Goal: Task Accomplishment & Management: Manage account settings

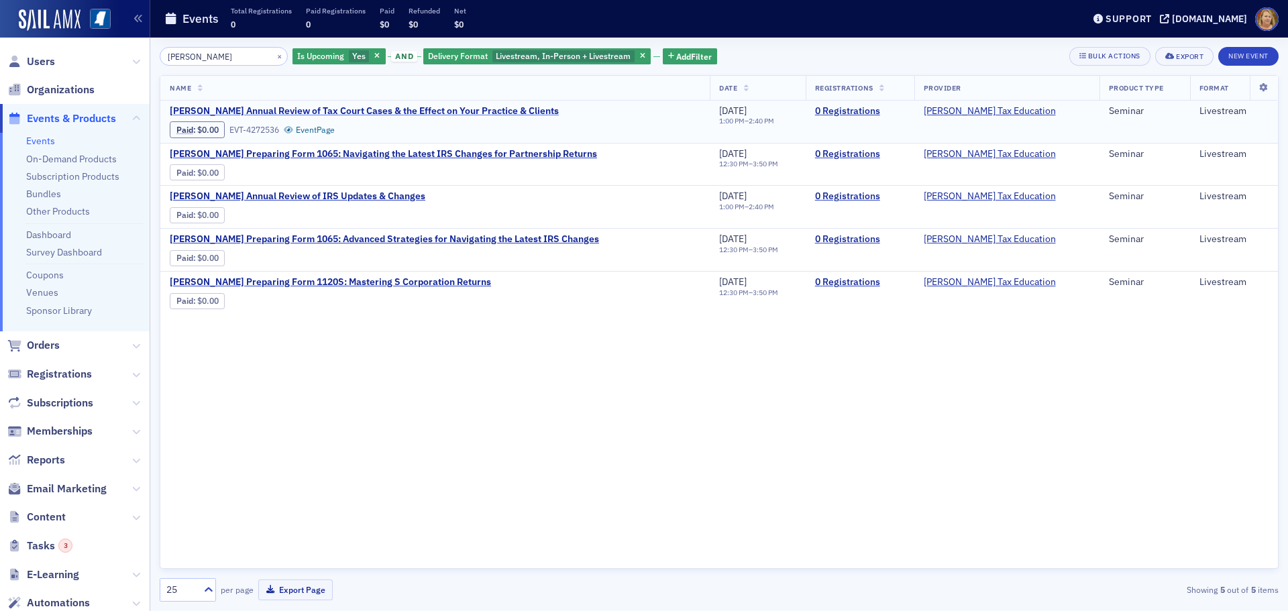
click at [423, 111] on span "Don Farmer's Annual Review of Tax Court Cases & the Effect on Your Practice & C…" at bounding box center [364, 111] width 389 height 12
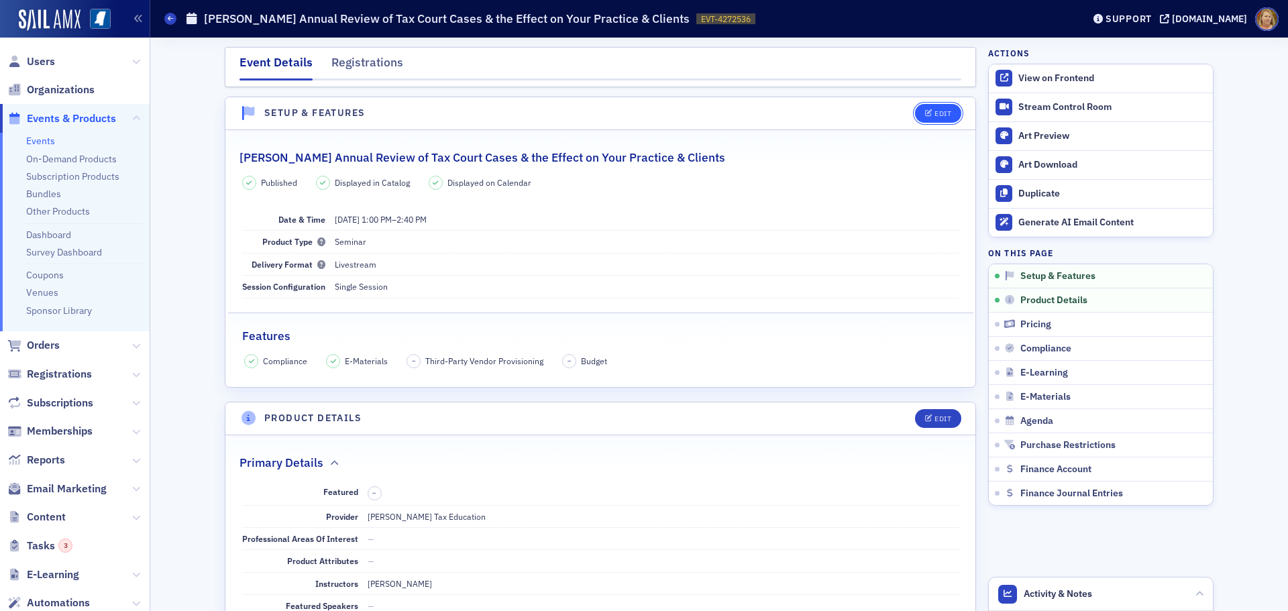
click at [927, 113] on icon "button" at bounding box center [929, 113] width 8 height 7
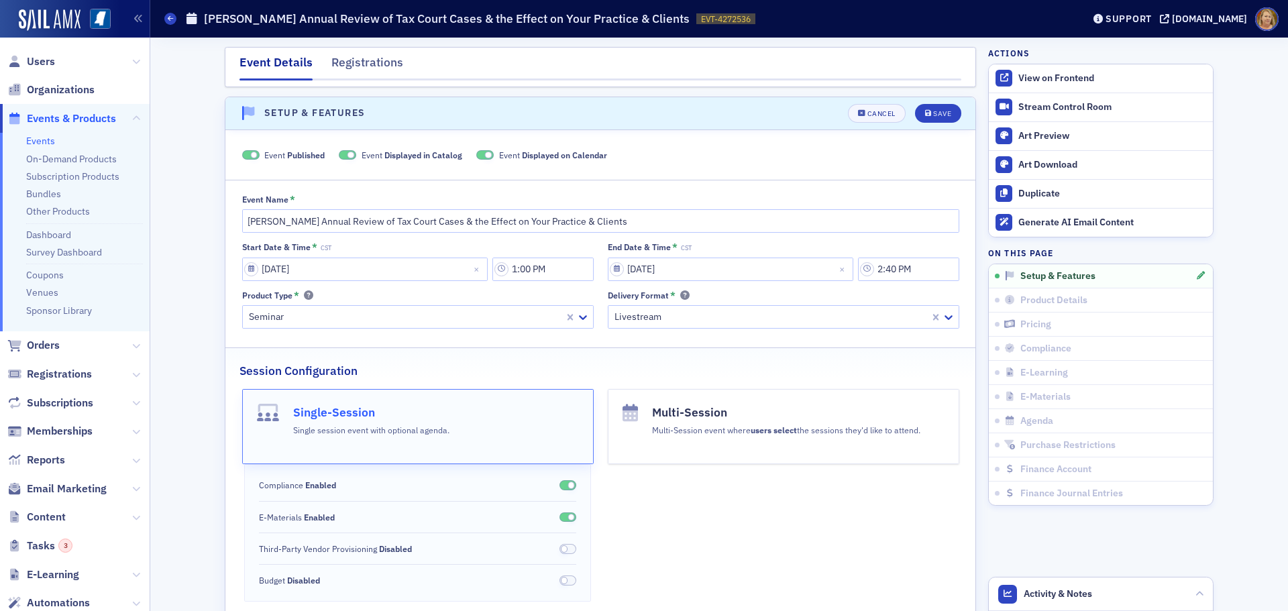
scroll to position [19, 0]
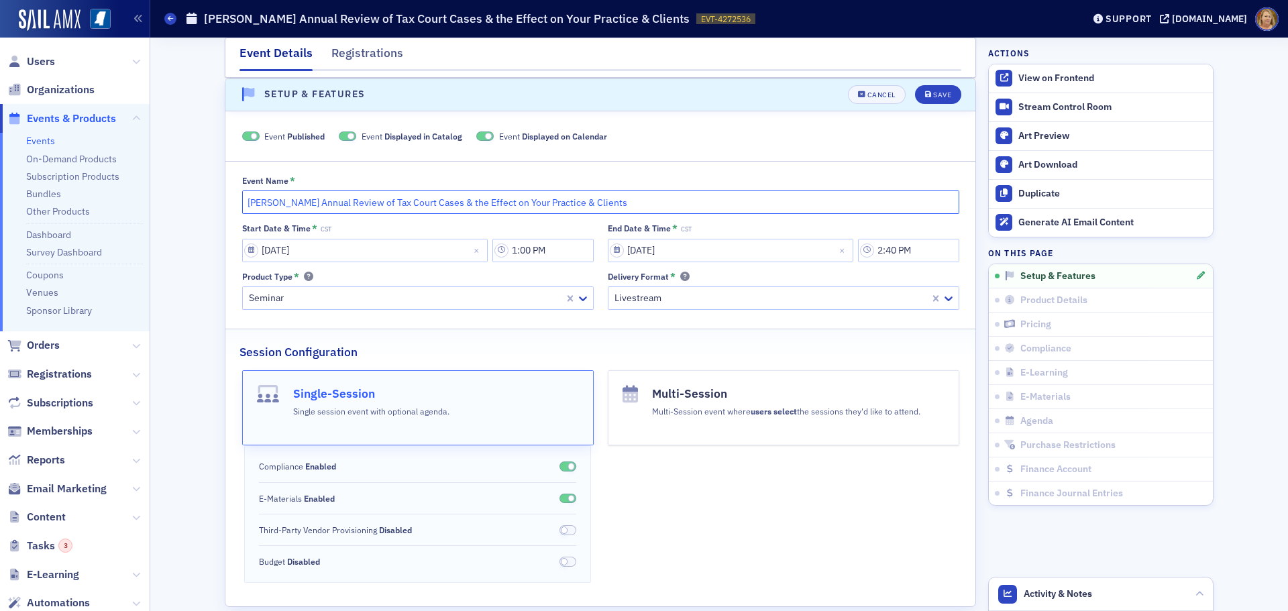
click at [242, 197] on input "[PERSON_NAME] Annual Review of Tax Court Cases & the Effect on Your Practice & …" at bounding box center [600, 202] width 717 height 23
type input "[PERSON_NAME] Annual Review of Tax Court Cases & the Effect on Your Practice & …"
click at [927, 95] on span "Save" at bounding box center [938, 94] width 26 height 7
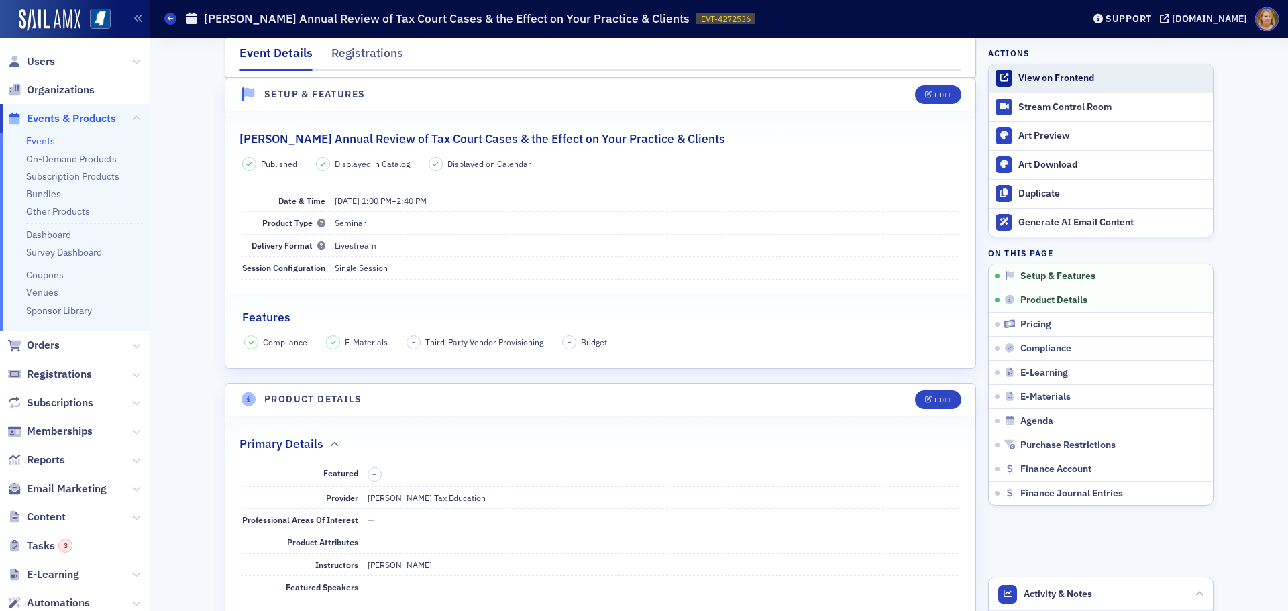
click at [1020, 77] on div "View on Frontend" at bounding box center [1112, 78] width 188 height 12
click at [935, 95] on div "Edit" at bounding box center [943, 94] width 17 height 7
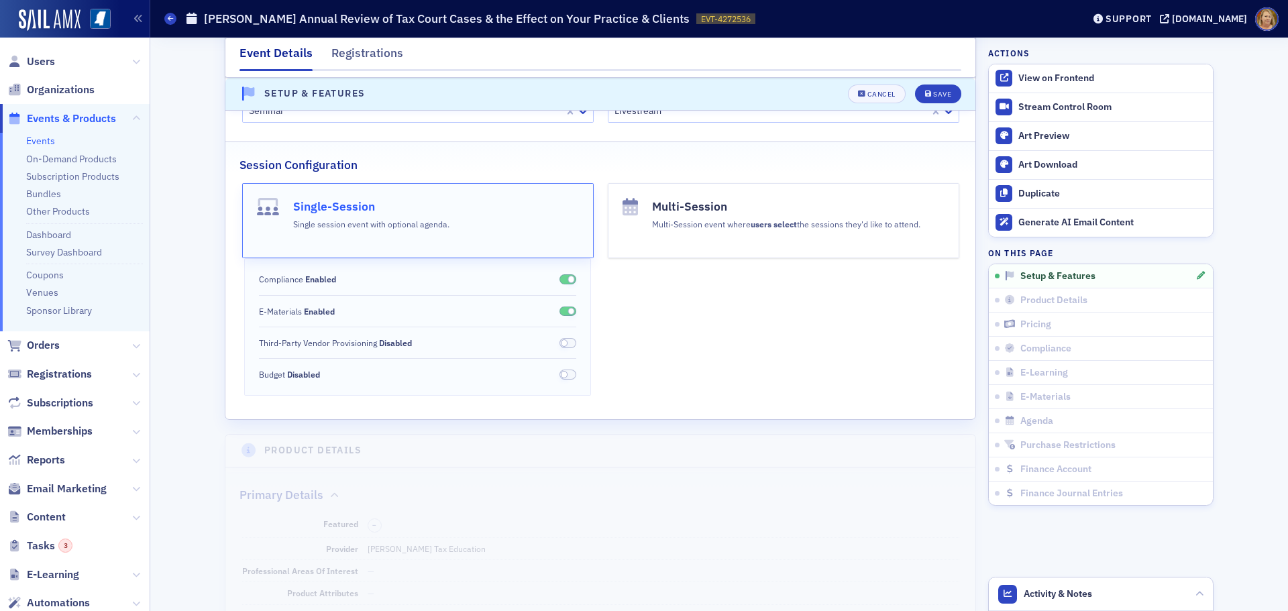
scroll to position [0, 0]
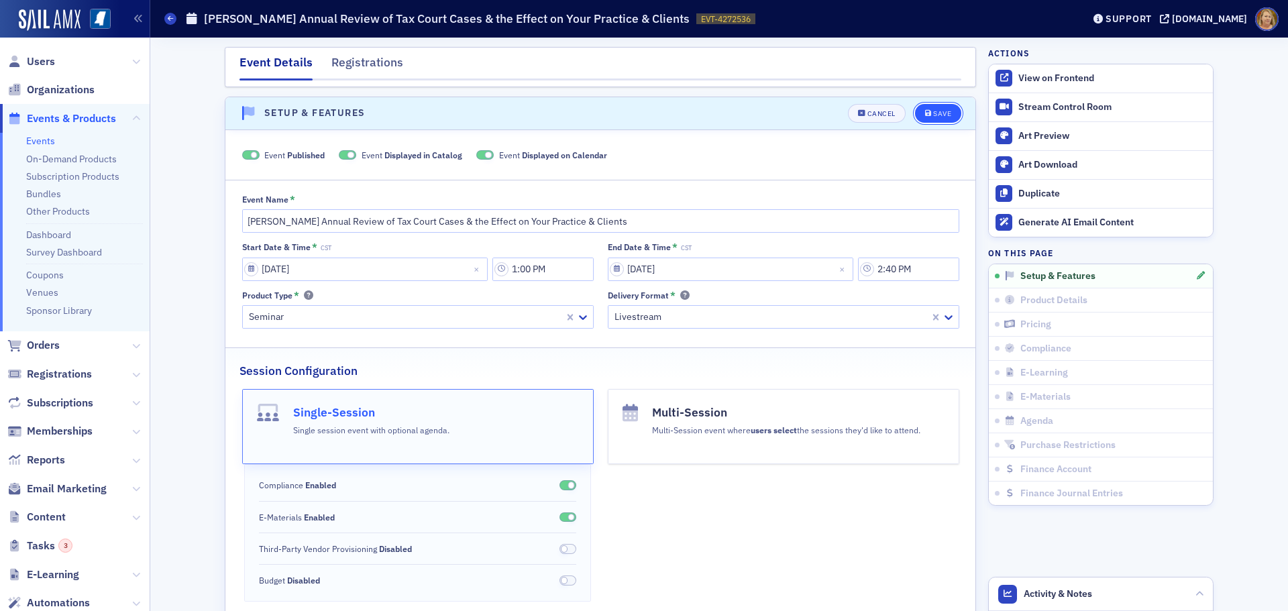
click at [922, 109] on button "Save" at bounding box center [938, 113] width 46 height 19
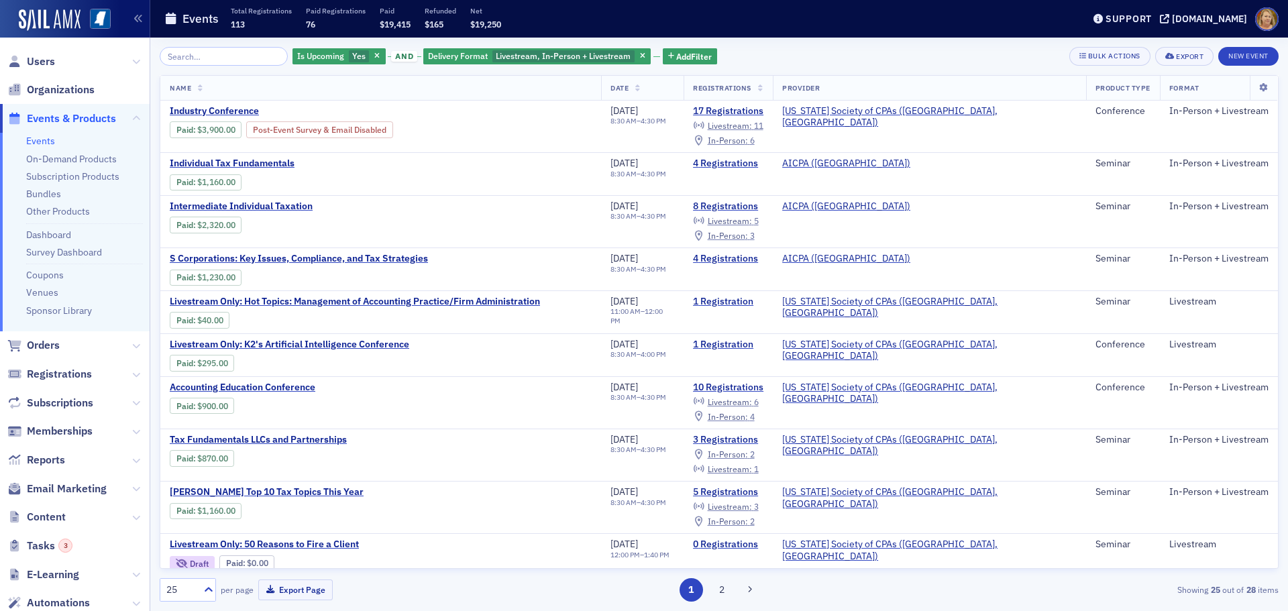
click at [374, 54] on icon "button" at bounding box center [376, 56] width 5 height 7
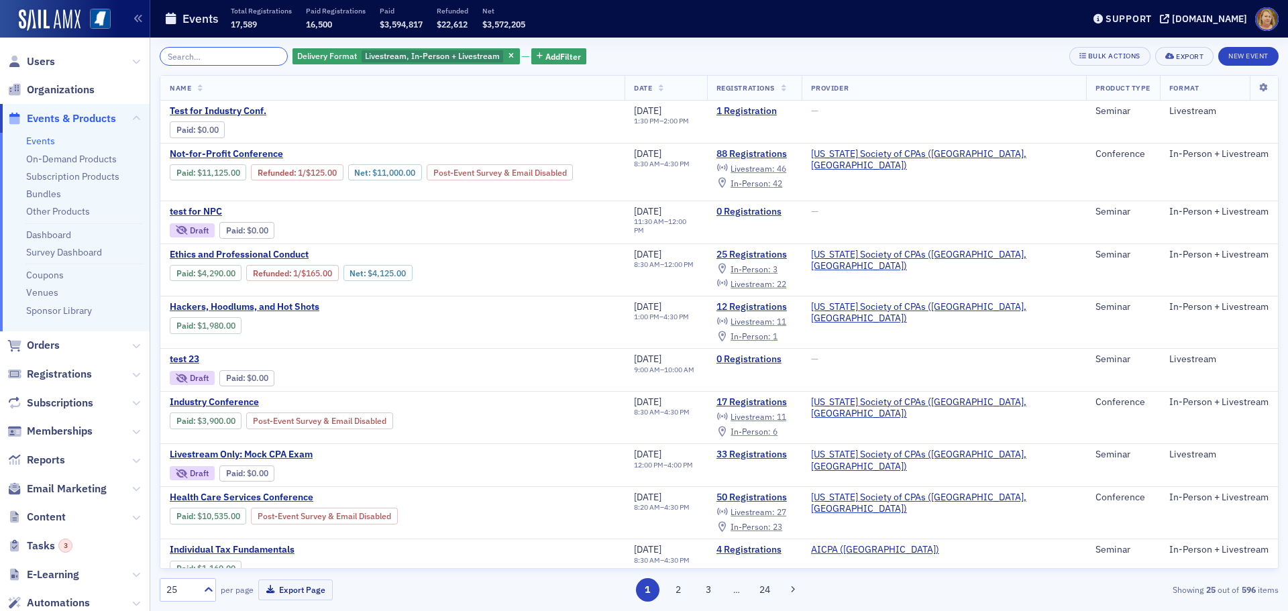
click at [260, 58] on input "search" at bounding box center [224, 56] width 128 height 19
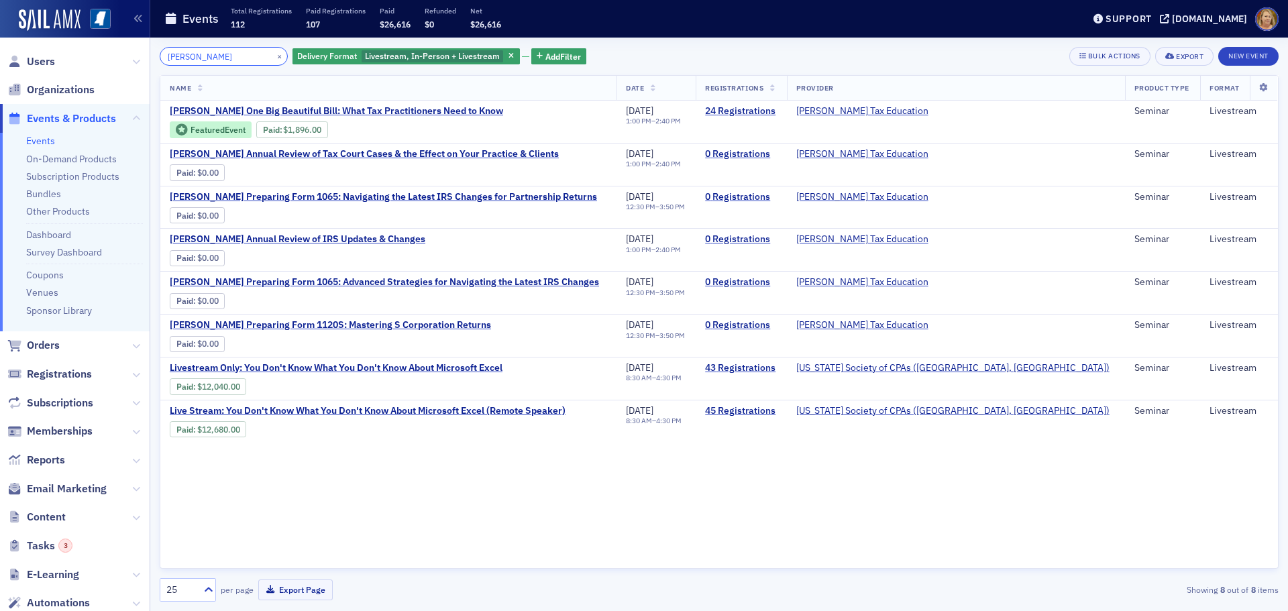
type input "[PERSON_NAME]"
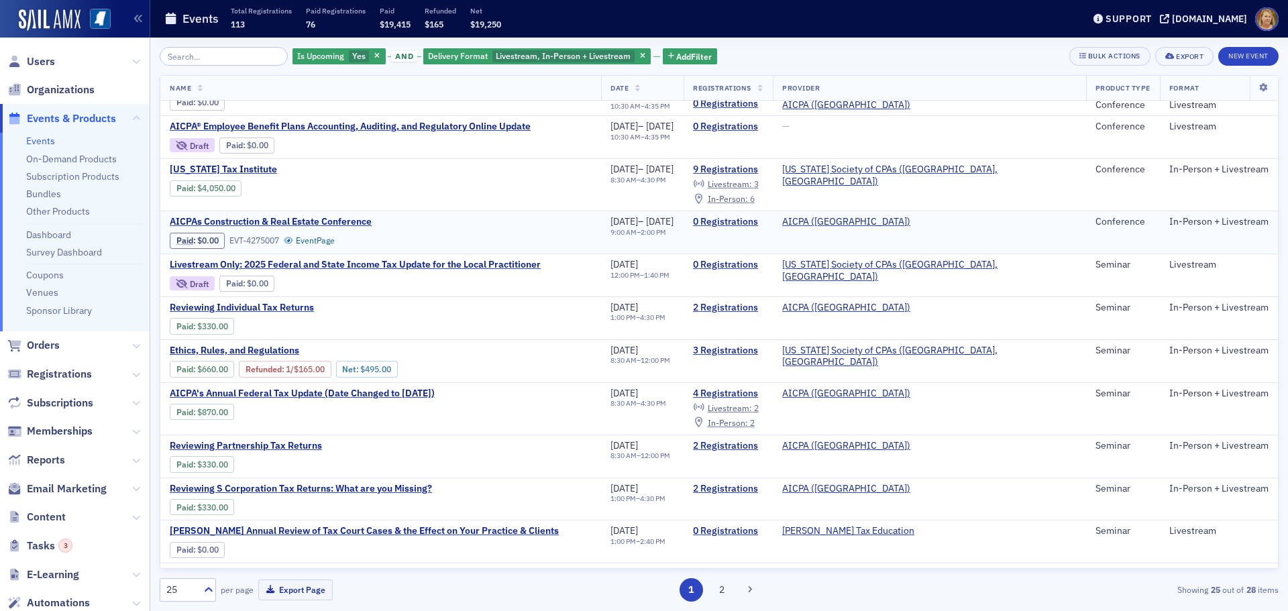
scroll to position [680, 0]
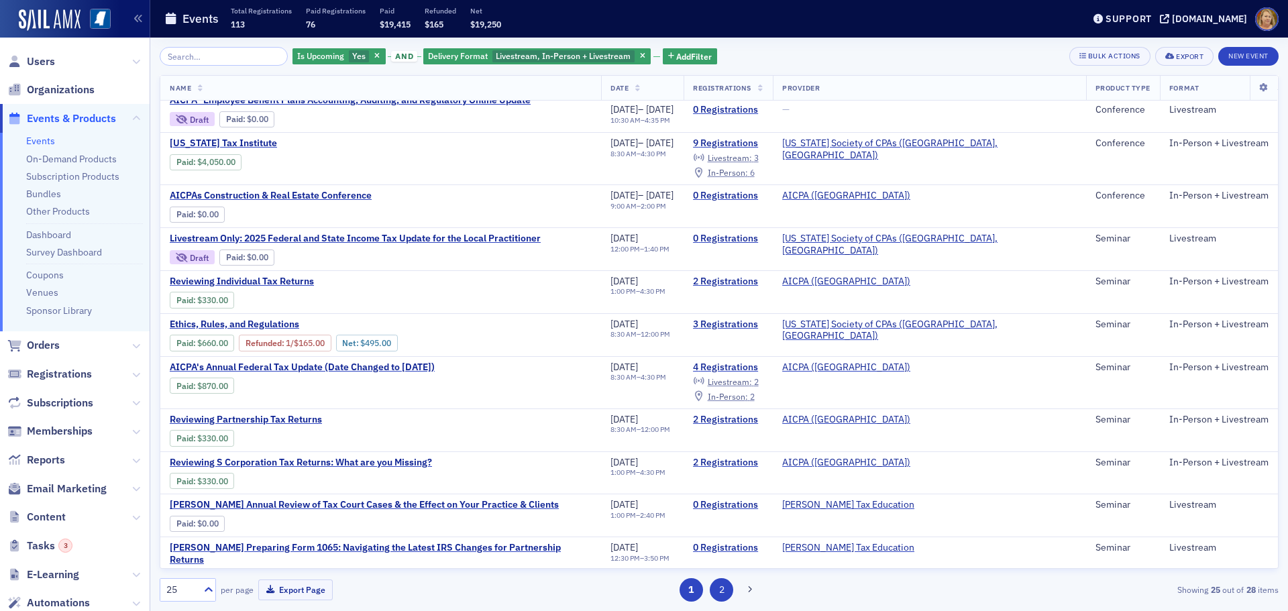
click at [719, 588] on button "2" at bounding box center [721, 589] width 23 height 23
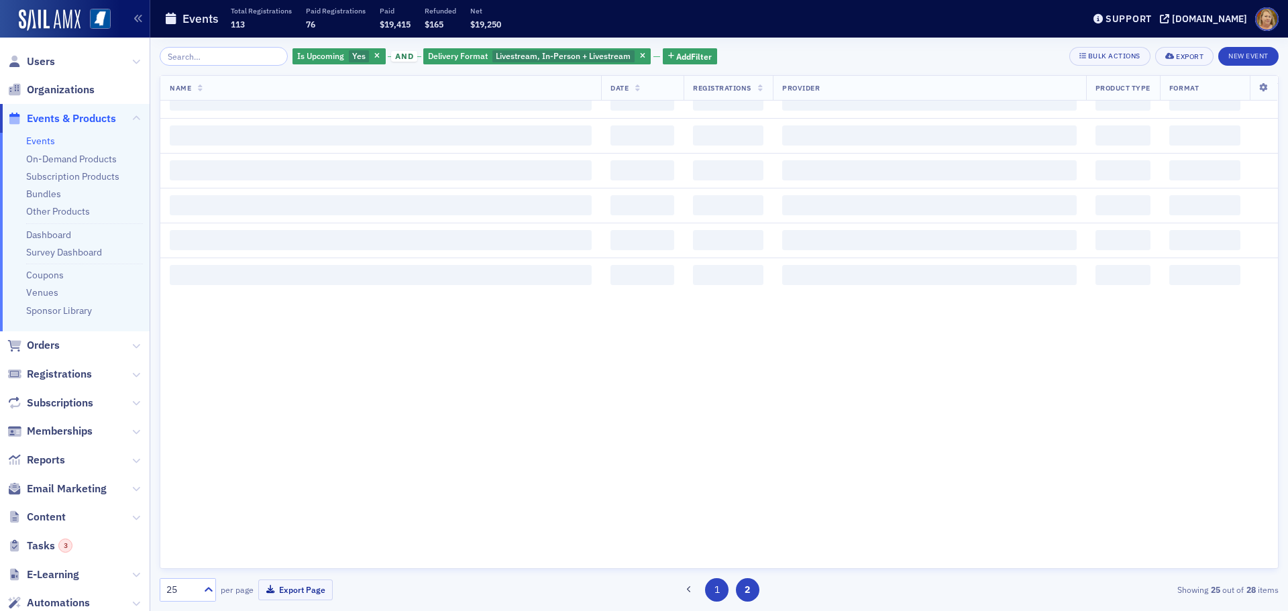
scroll to position [0, 0]
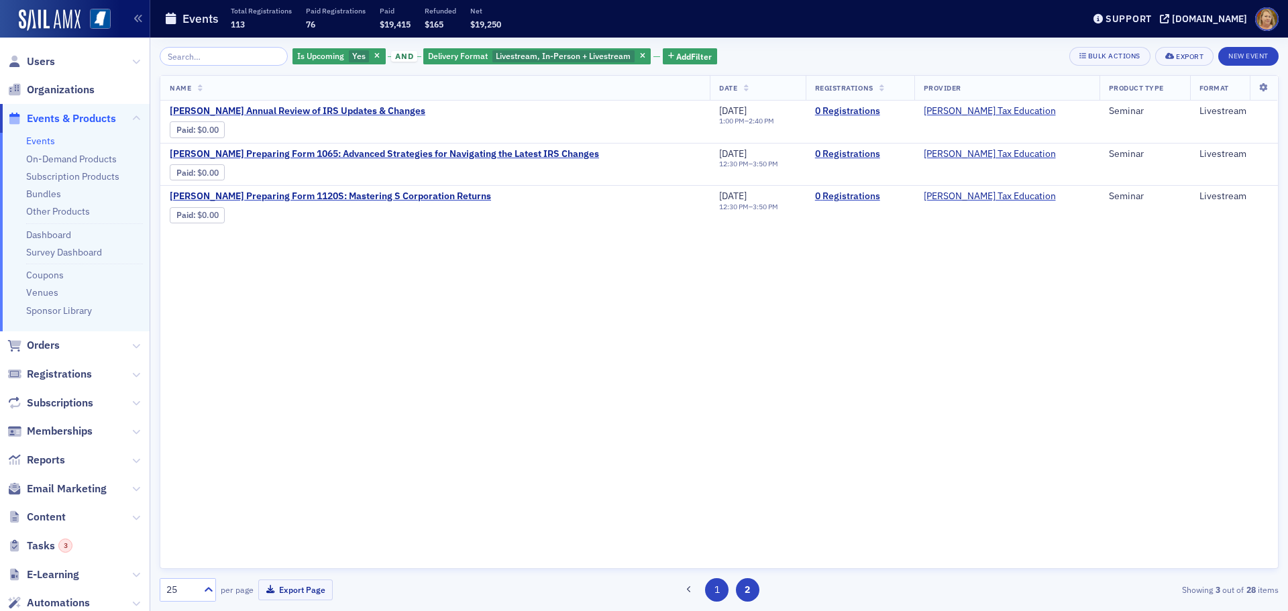
click at [713, 586] on button "1" at bounding box center [716, 589] width 23 height 23
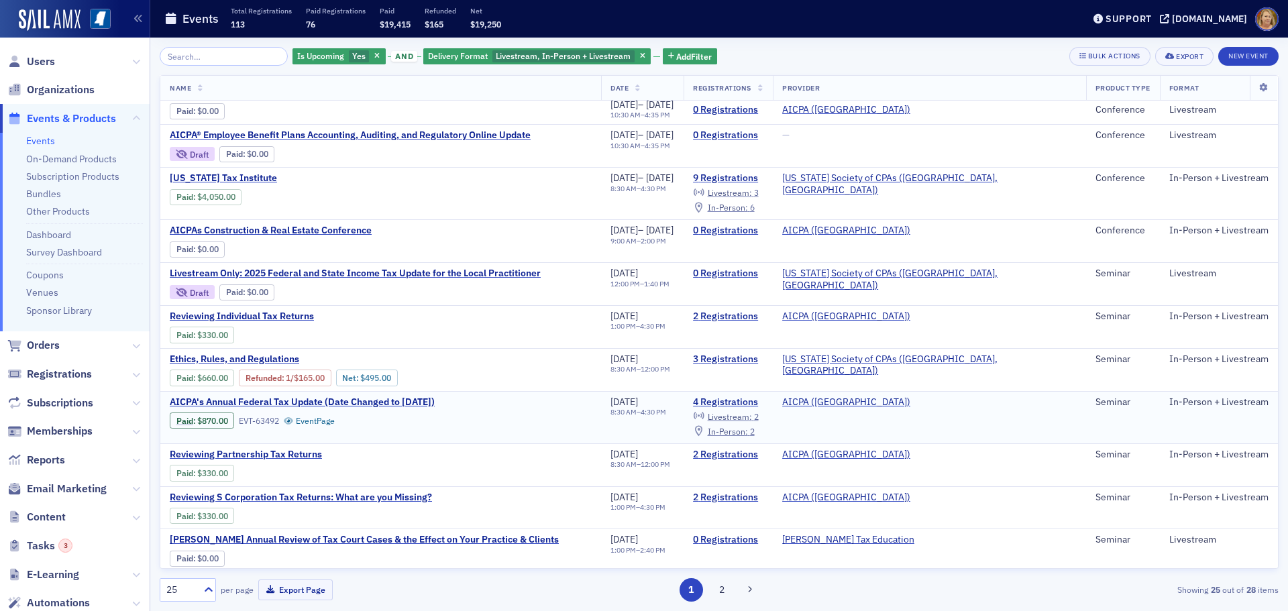
scroll to position [680, 0]
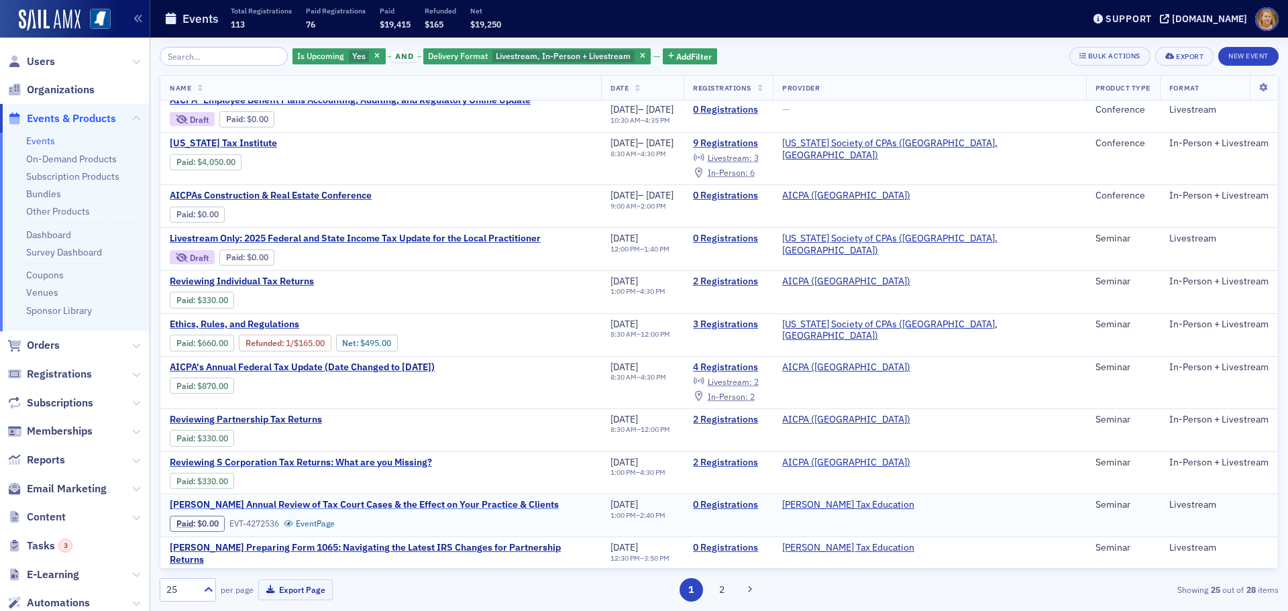
click at [373, 499] on span "[PERSON_NAME] Annual Review of Tax Court Cases & the Effect on Your Practice & …" at bounding box center [364, 505] width 389 height 12
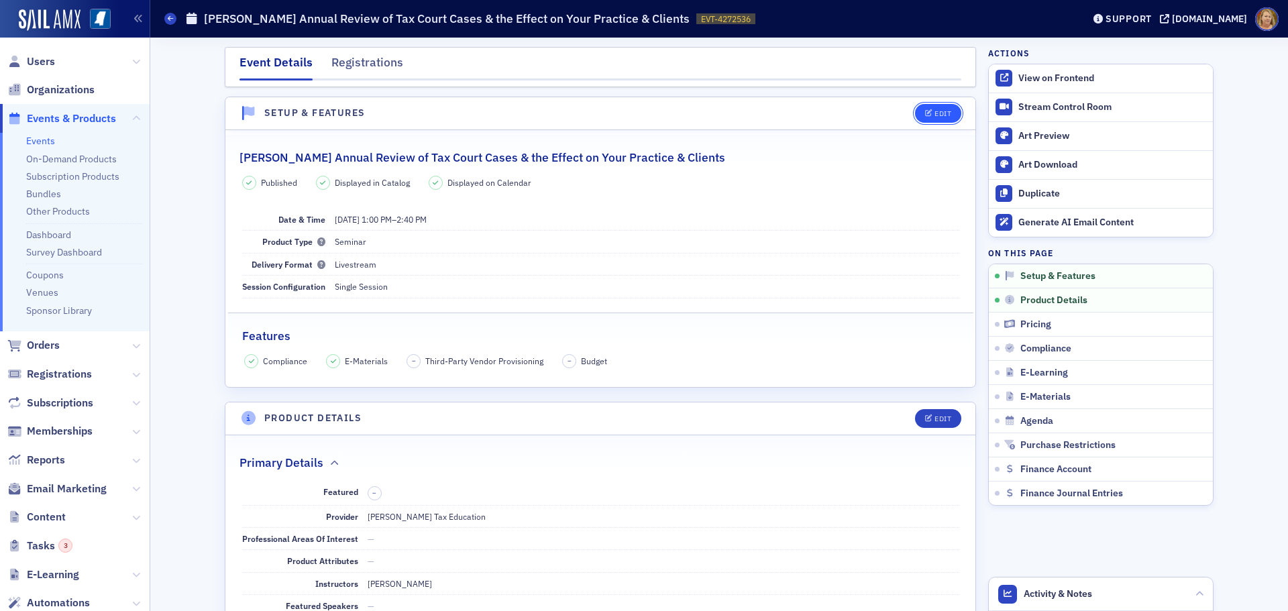
click at [928, 113] on span "Edit" at bounding box center [938, 113] width 26 height 7
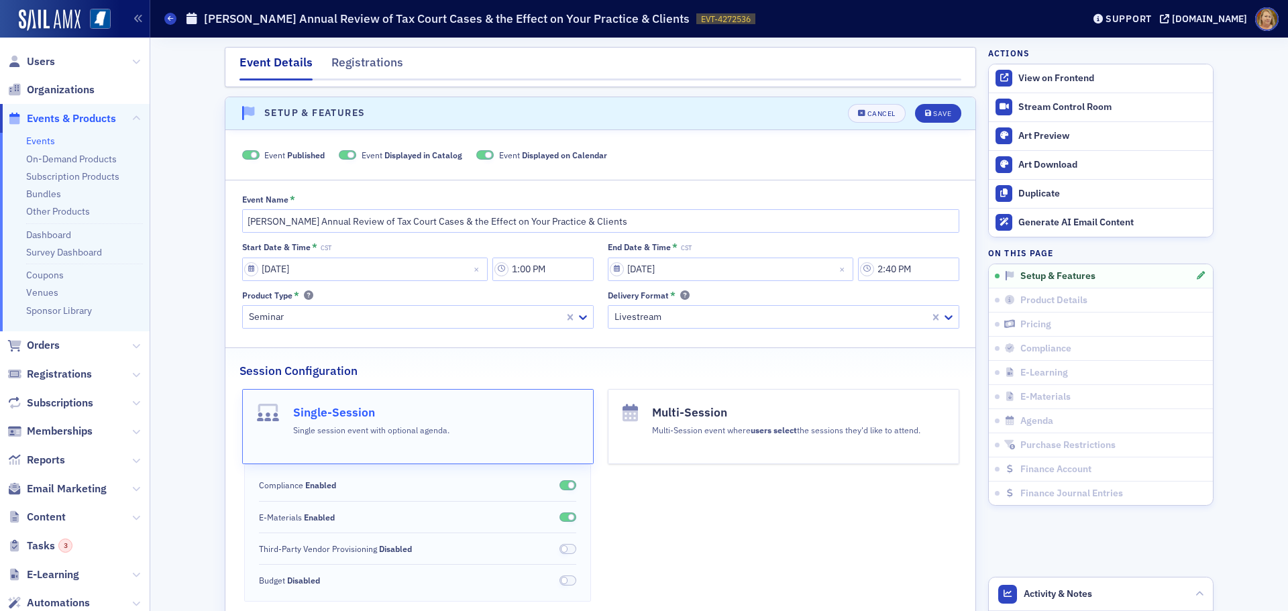
scroll to position [19, 0]
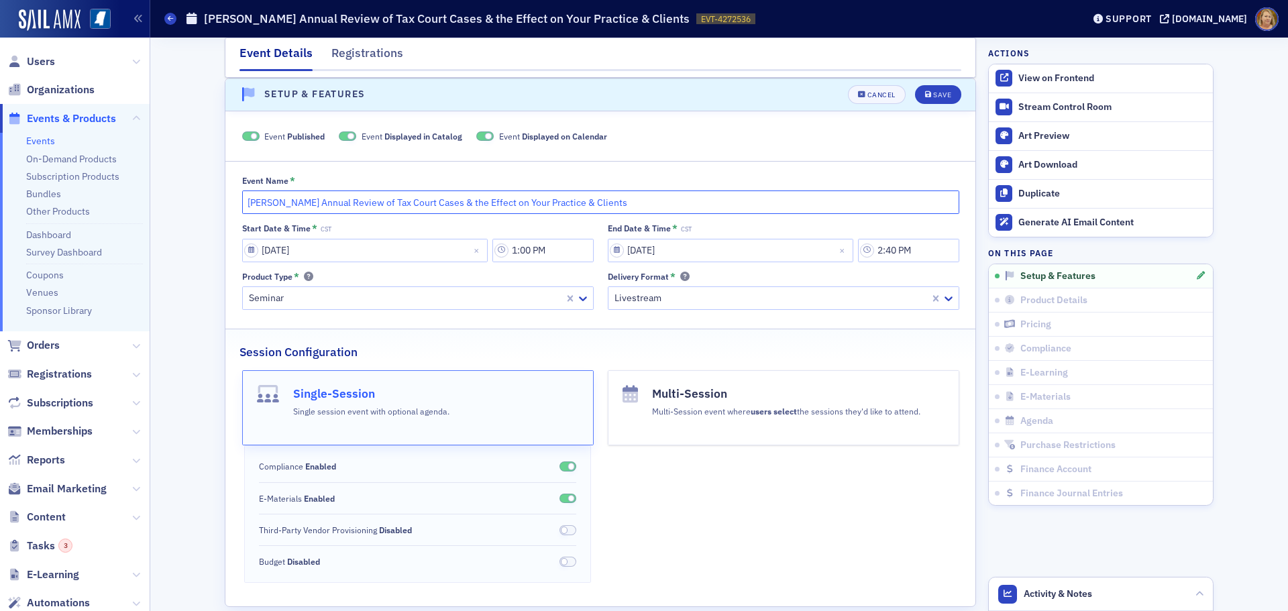
click at [243, 204] on input "[PERSON_NAME] Annual Review of Tax Court Cases & the Effect on Your Practice & …" at bounding box center [600, 202] width 717 height 23
type input "Livestream Only: Don Farmer's Annual Review of Tax Court Cases & the Effect on …"
click at [933, 100] on button "Save" at bounding box center [938, 94] width 46 height 19
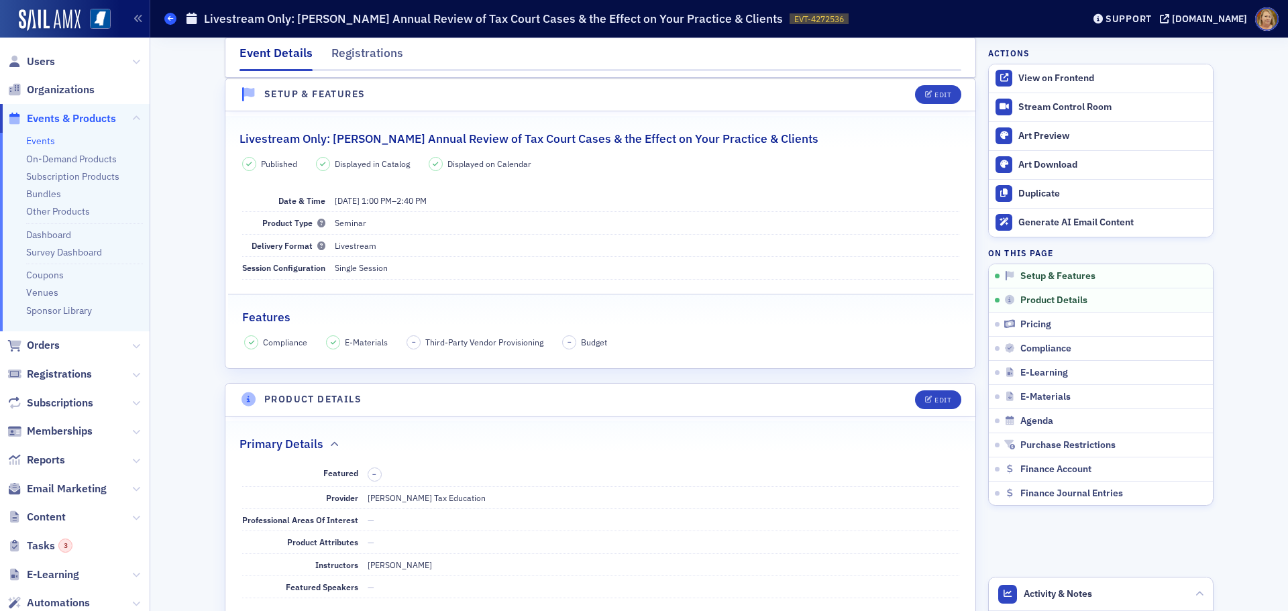
click at [171, 17] on icon at bounding box center [170, 18] width 5 height 6
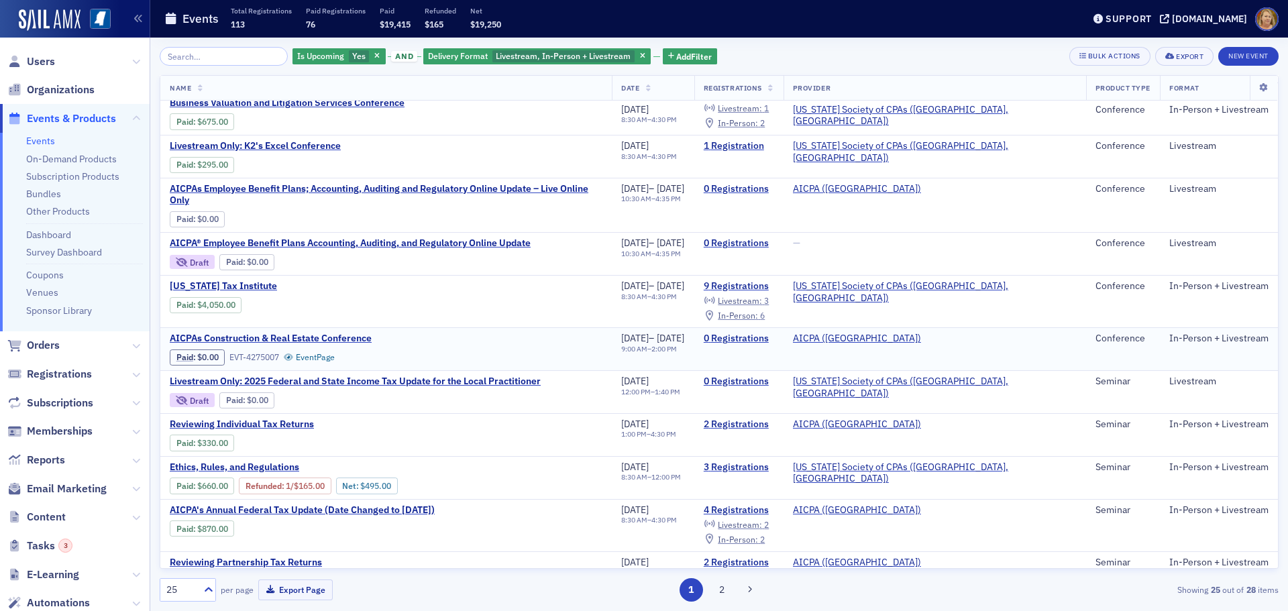
scroll to position [680, 0]
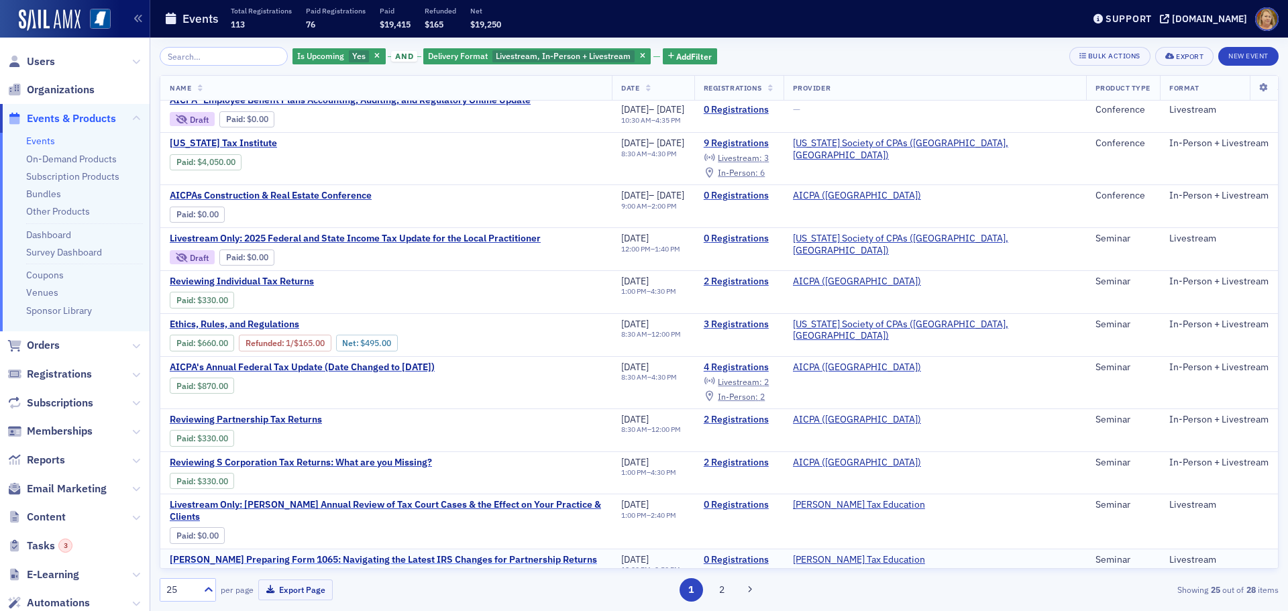
click at [352, 554] on span "[PERSON_NAME] Preparing Form 1065: Navigating the Latest IRS Changes for Partne…" at bounding box center [383, 560] width 427 height 12
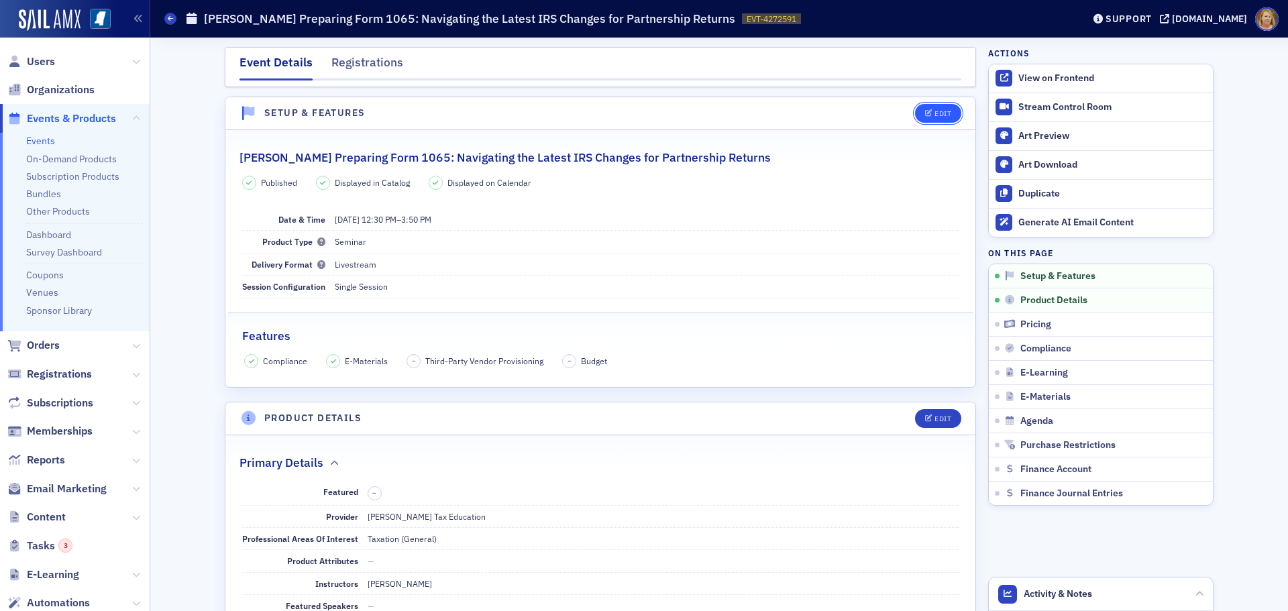
click at [935, 113] on div "Edit" at bounding box center [943, 113] width 17 height 7
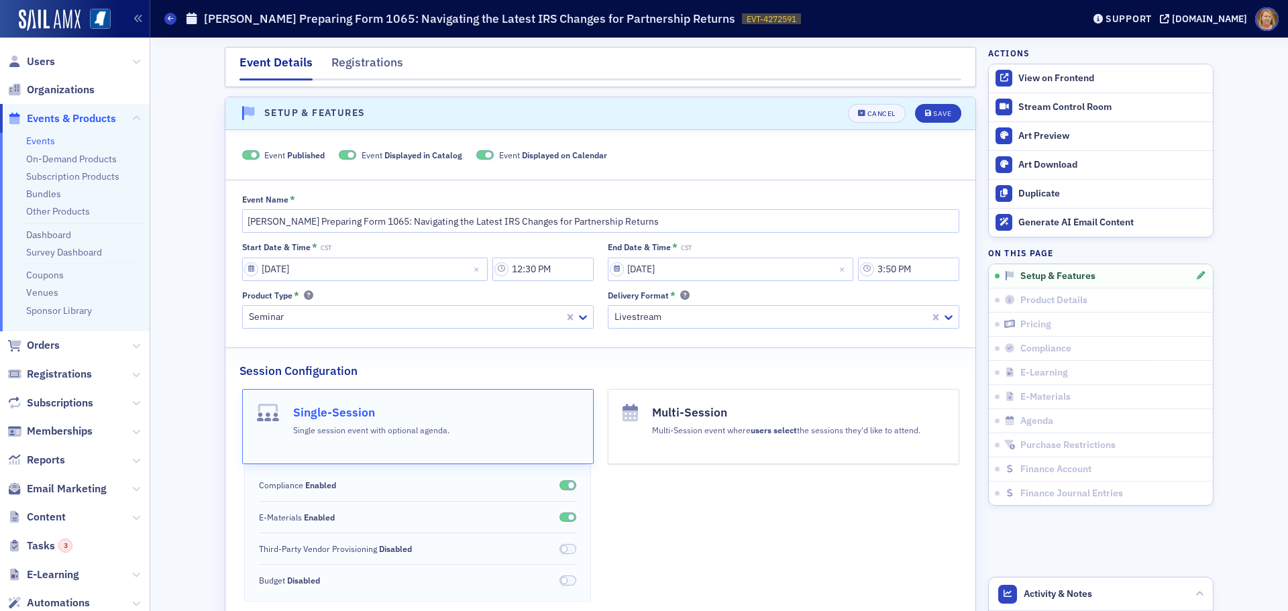
scroll to position [19, 0]
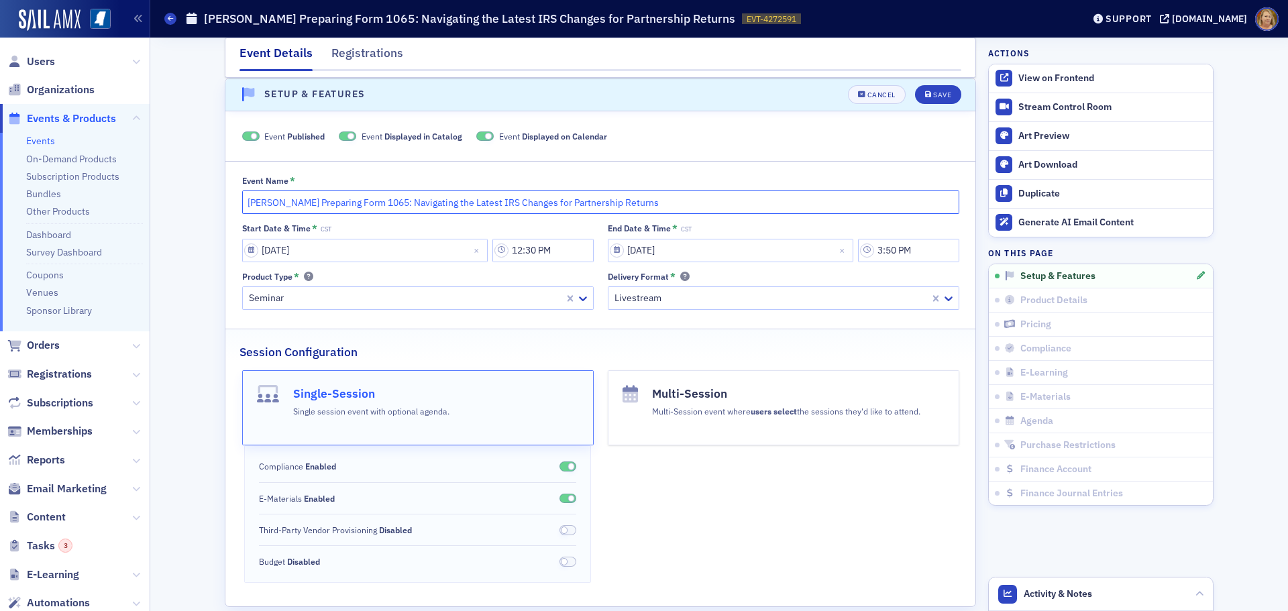
click at [242, 201] on input "[PERSON_NAME] Preparing Form 1065: Navigating the Latest IRS Changes for Partne…" at bounding box center [600, 202] width 717 height 23
type input "Livestream Only: Don Farmer's Preparing Form 1065: Navigating the Latest IRS Ch…"
click at [934, 98] on div "Save" at bounding box center [942, 94] width 18 height 7
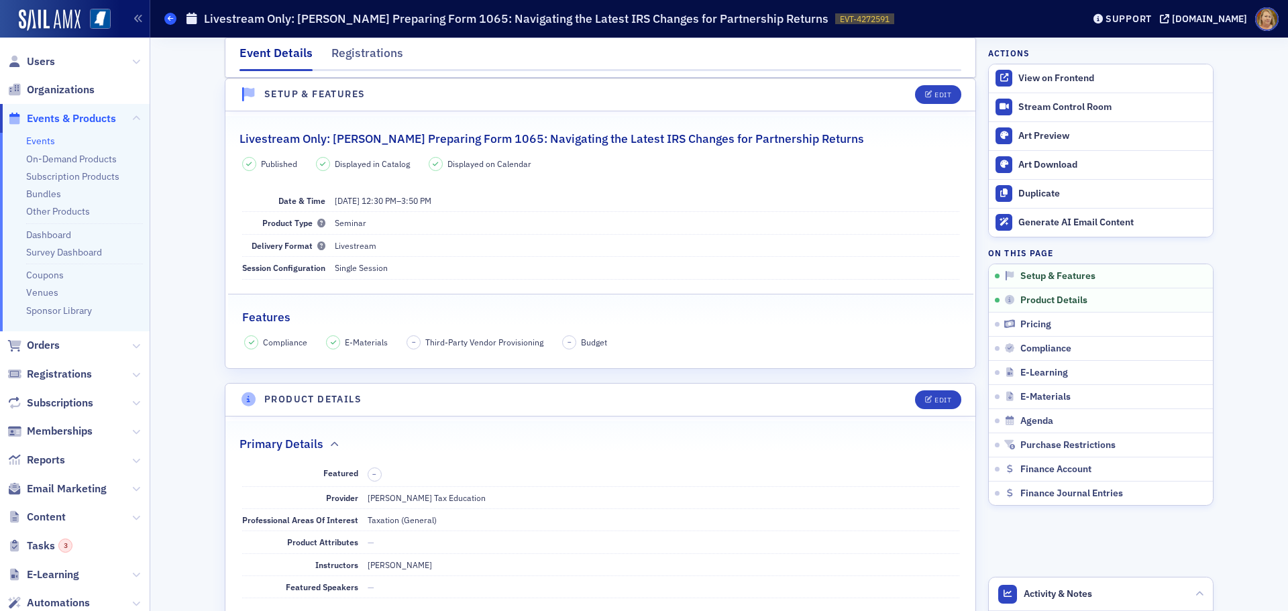
click at [170, 19] on icon at bounding box center [170, 18] width 5 height 6
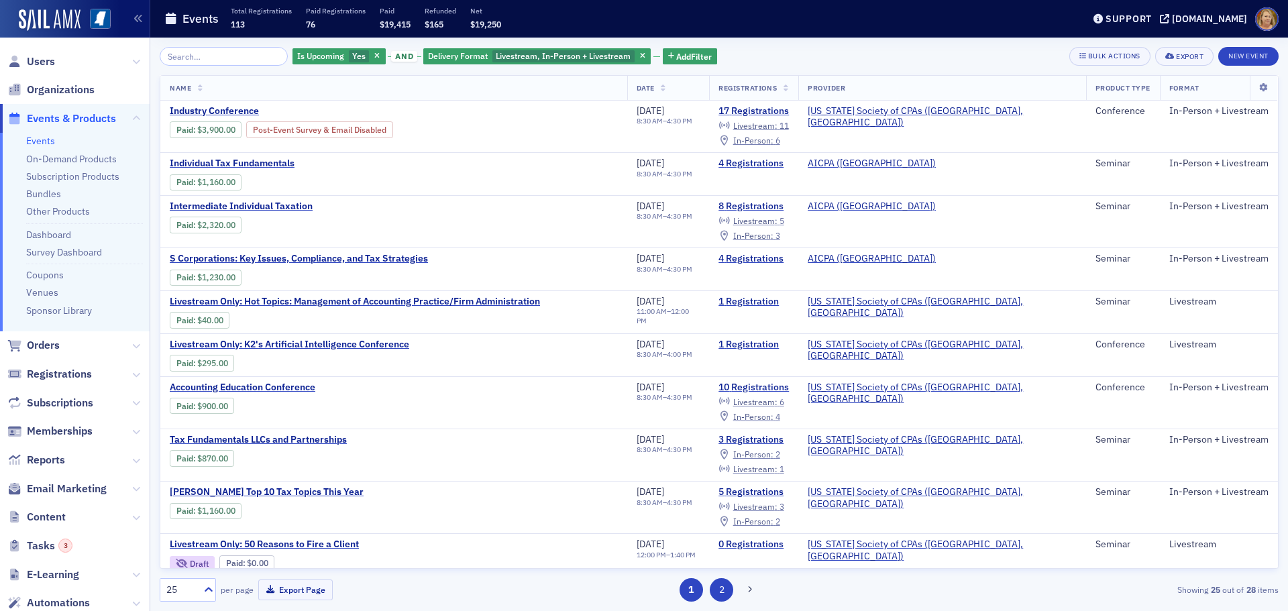
click at [723, 586] on button "2" at bounding box center [721, 589] width 23 height 23
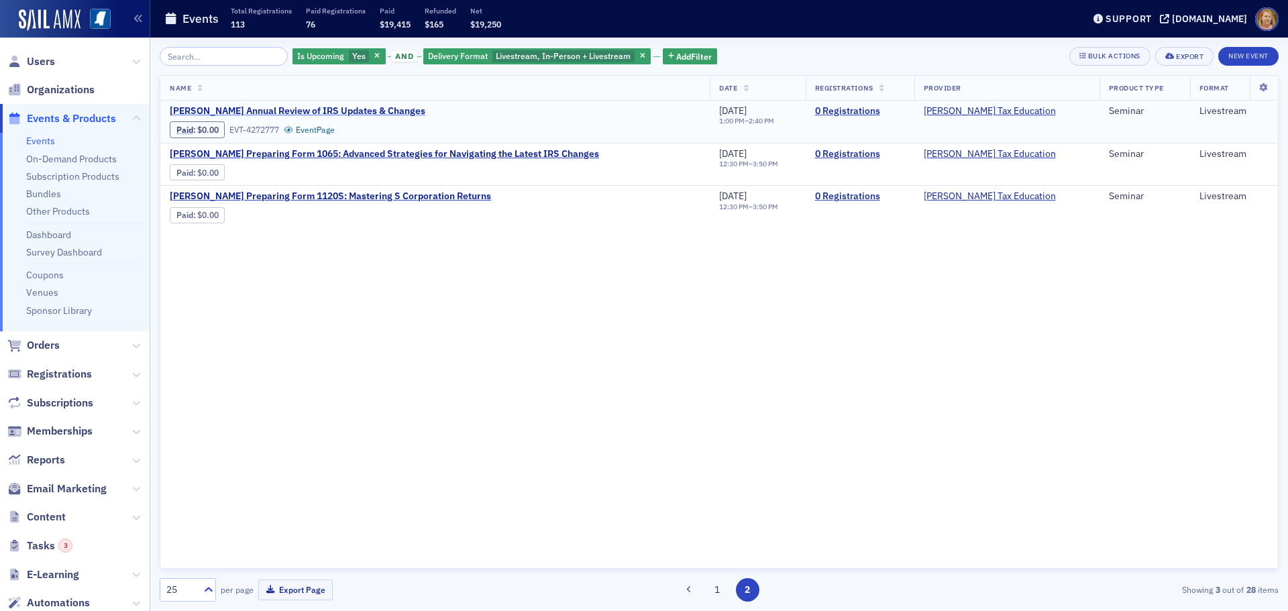
click at [369, 112] on span "[PERSON_NAME] Annual Review of IRS Updates & Changes" at bounding box center [298, 111] width 256 height 12
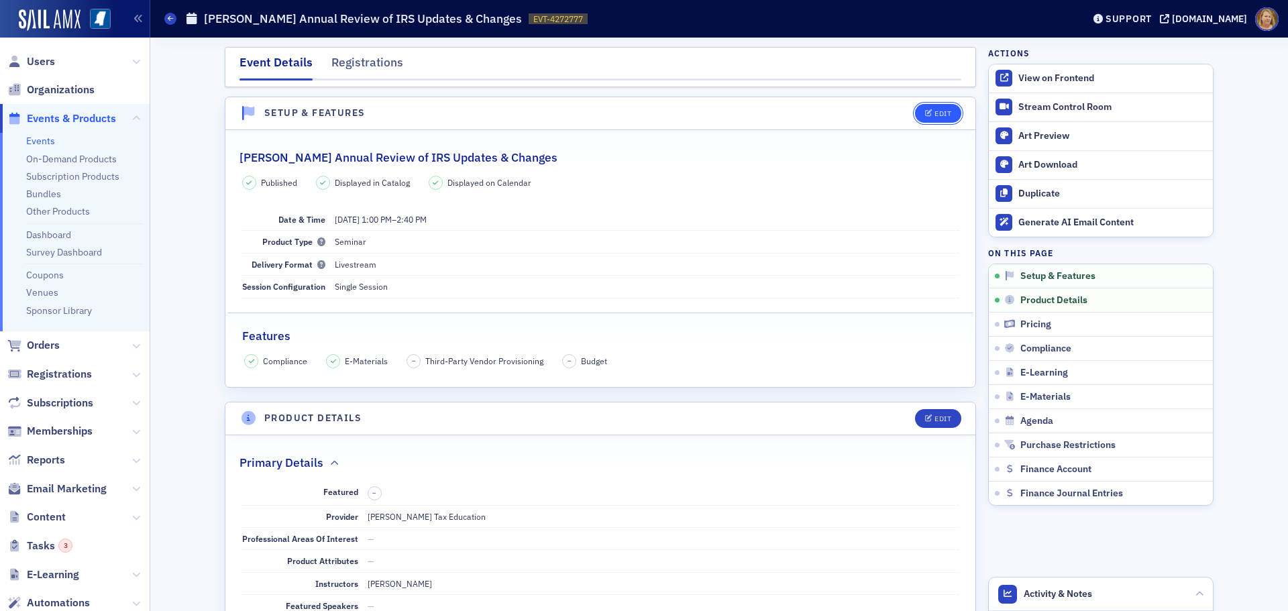
click at [925, 114] on icon "button" at bounding box center [929, 113] width 8 height 7
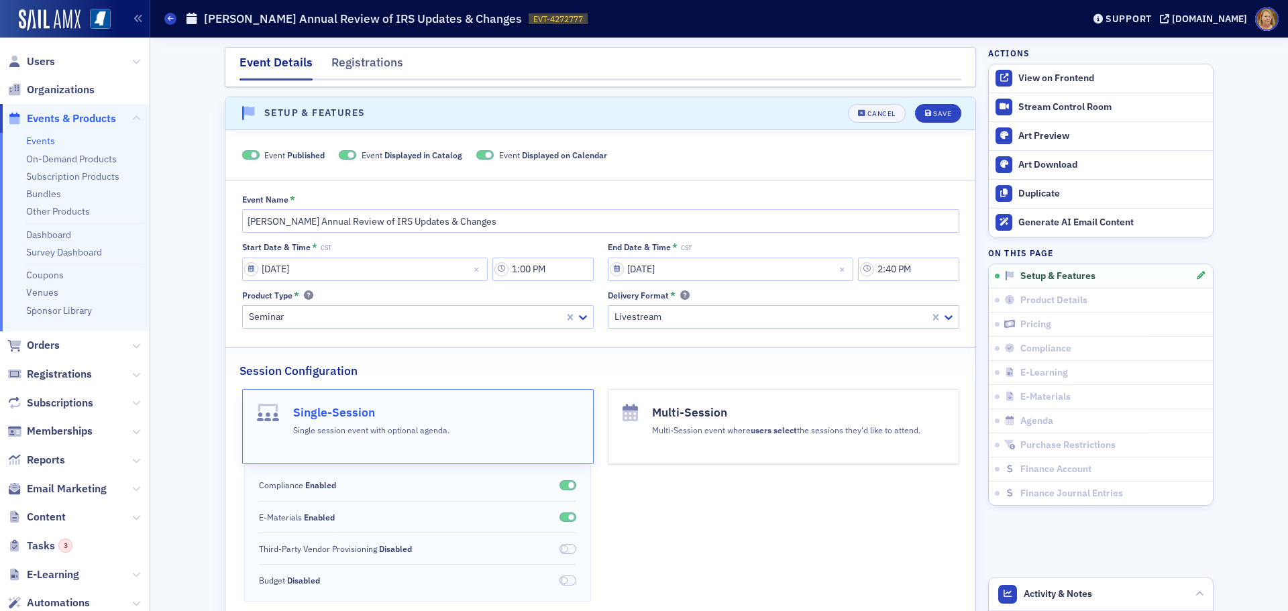
scroll to position [19, 0]
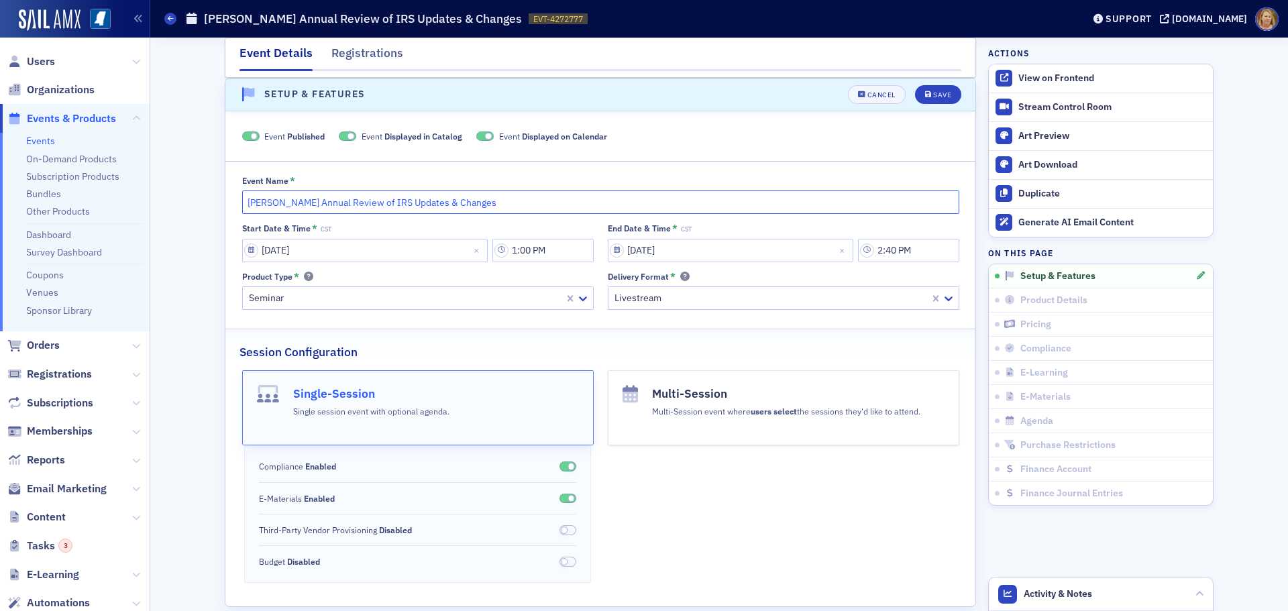
click at [245, 204] on input "[PERSON_NAME] Annual Review of IRS Updates & Changes" at bounding box center [600, 202] width 717 height 23
type input "Livestream Only: Don Farmer's Annual Review of IRS Updates & Changes"
click at [943, 91] on div "Save" at bounding box center [942, 94] width 18 height 7
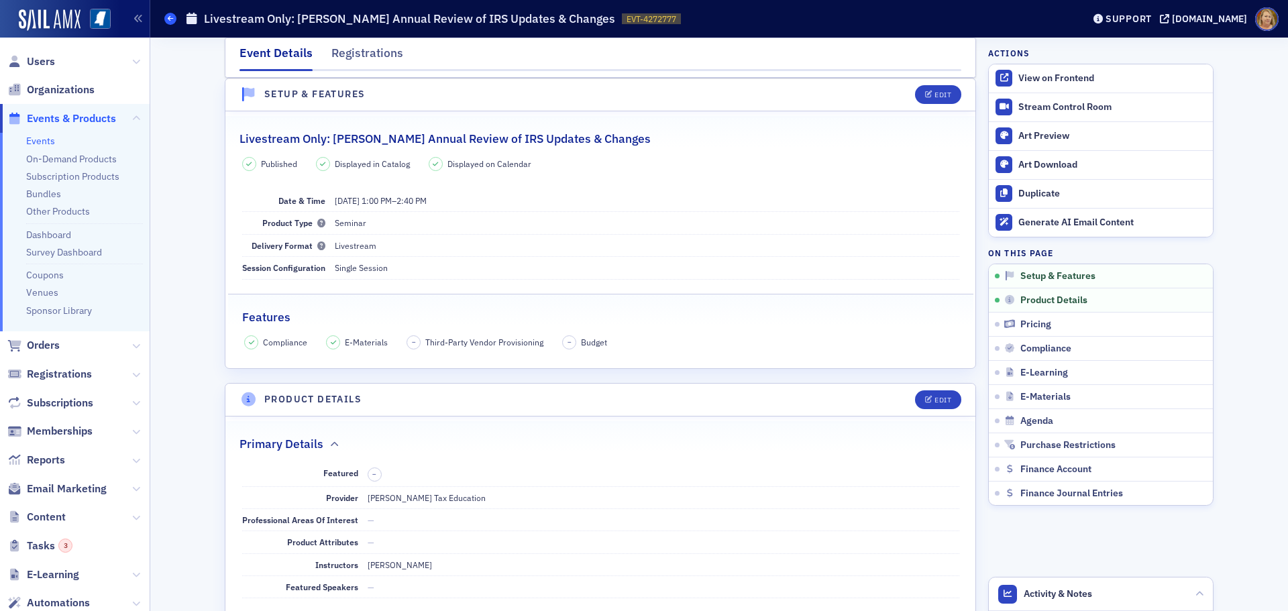
click at [170, 22] on span at bounding box center [170, 19] width 12 height 12
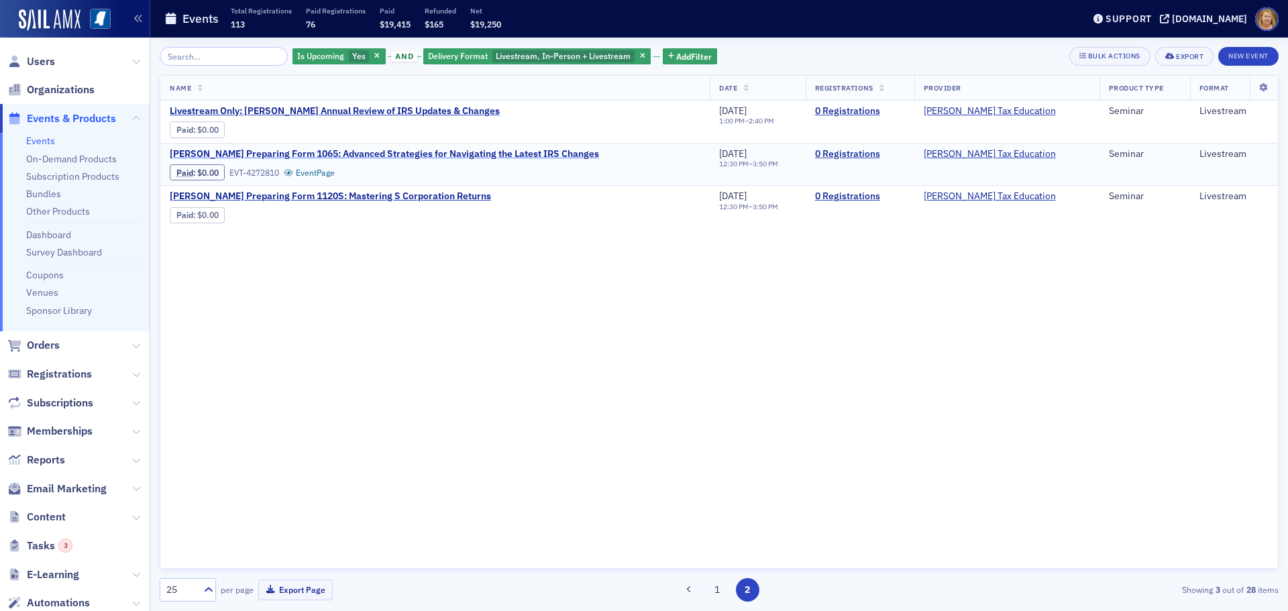
click at [370, 150] on span "Don Farmer's Preparing Form 1065: Advanced Strategies for Navigating the Latest…" at bounding box center [384, 154] width 429 height 12
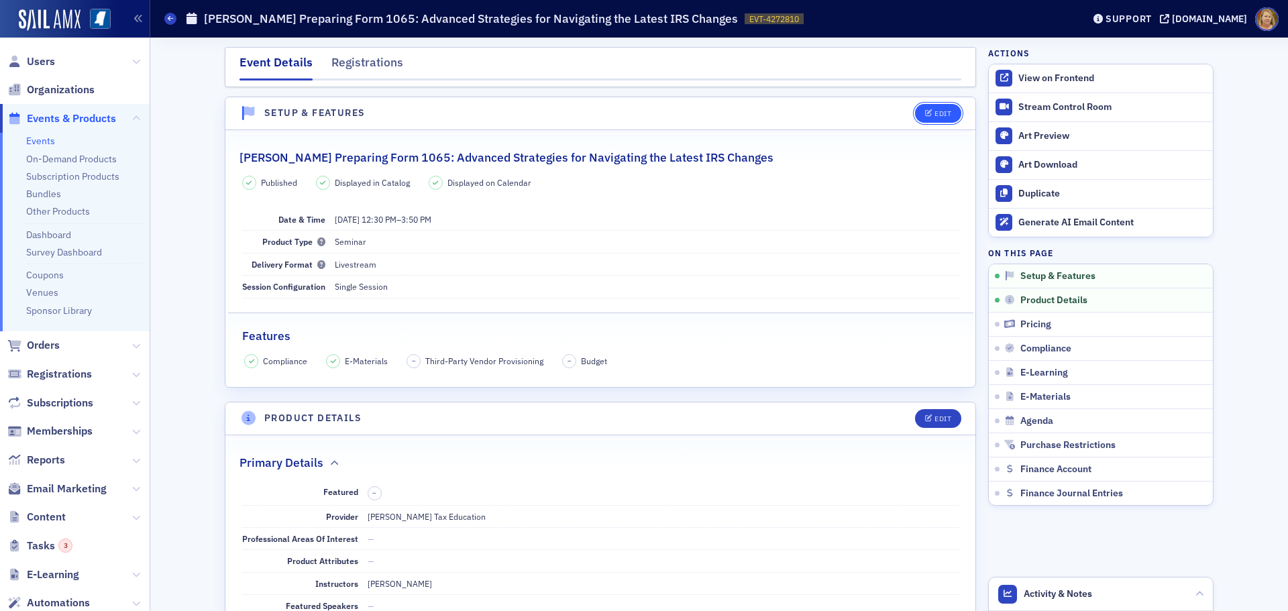
click at [947, 114] on button "Edit" at bounding box center [938, 113] width 46 height 19
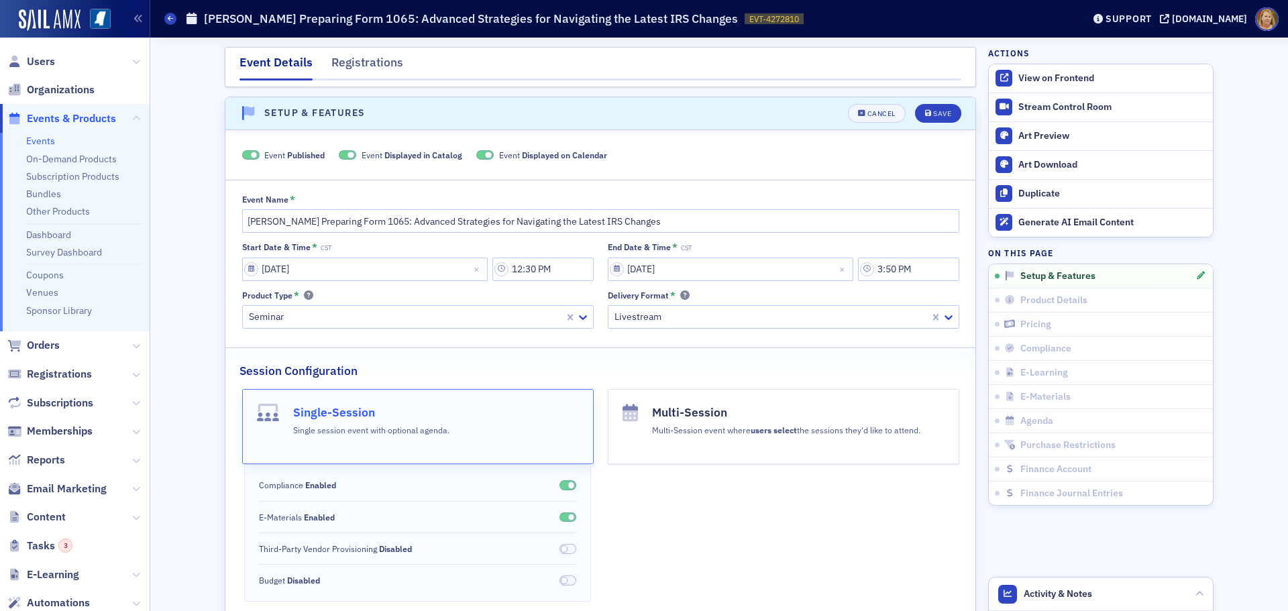
scroll to position [19, 0]
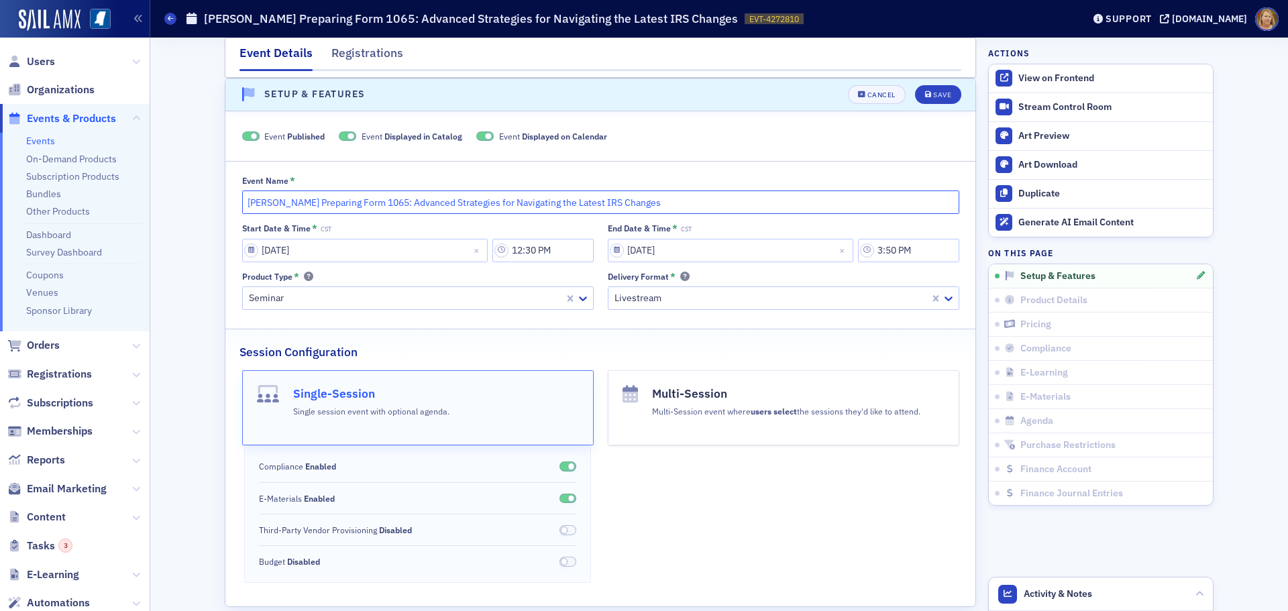
click at [244, 205] on input "Don Farmer's Preparing Form 1065: Advanced Strategies for Navigating the Latest…" at bounding box center [600, 202] width 717 height 23
type input "Livestream Only: Don Farmer's Preparing Form 1065: Advanced Strategies for Navi…"
click at [933, 98] on div "Save" at bounding box center [942, 94] width 18 height 7
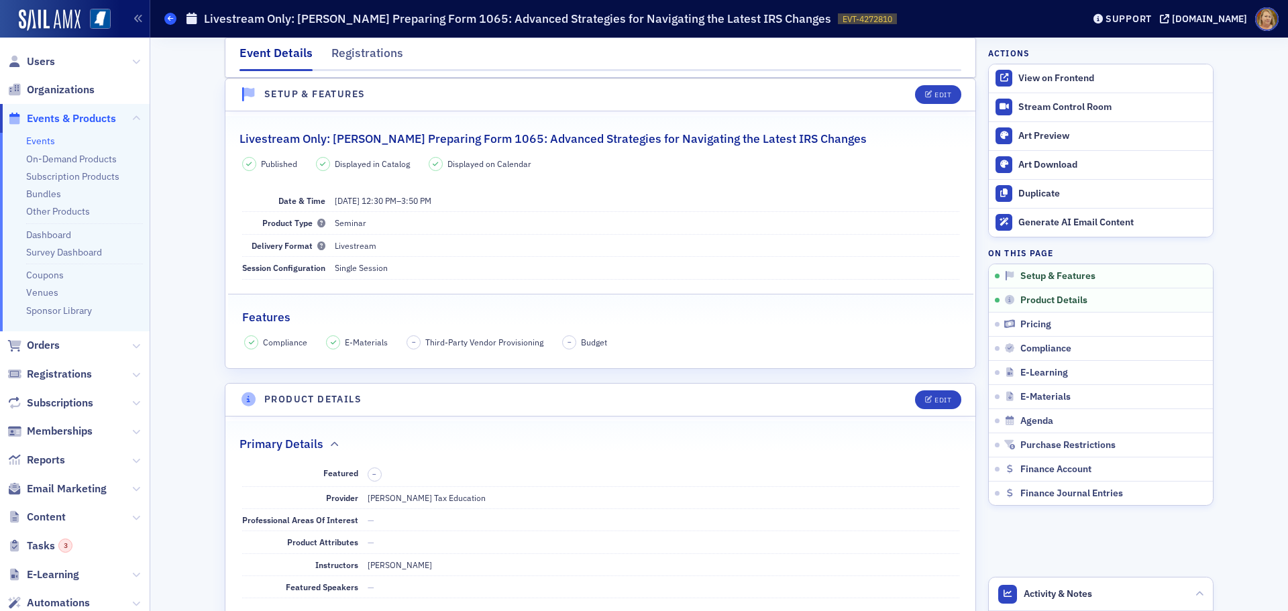
click at [168, 21] on icon at bounding box center [170, 18] width 5 height 6
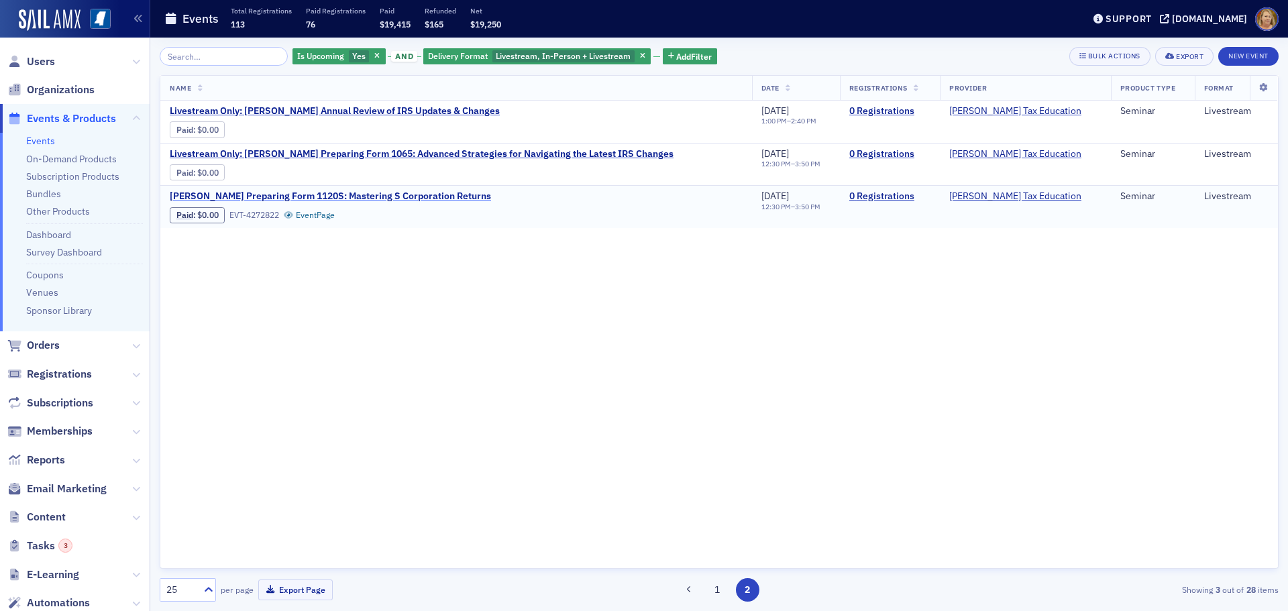
click at [257, 196] on span "Don Farmer's Preparing Form 1120S: Mastering S Corporation Returns" at bounding box center [330, 197] width 321 height 12
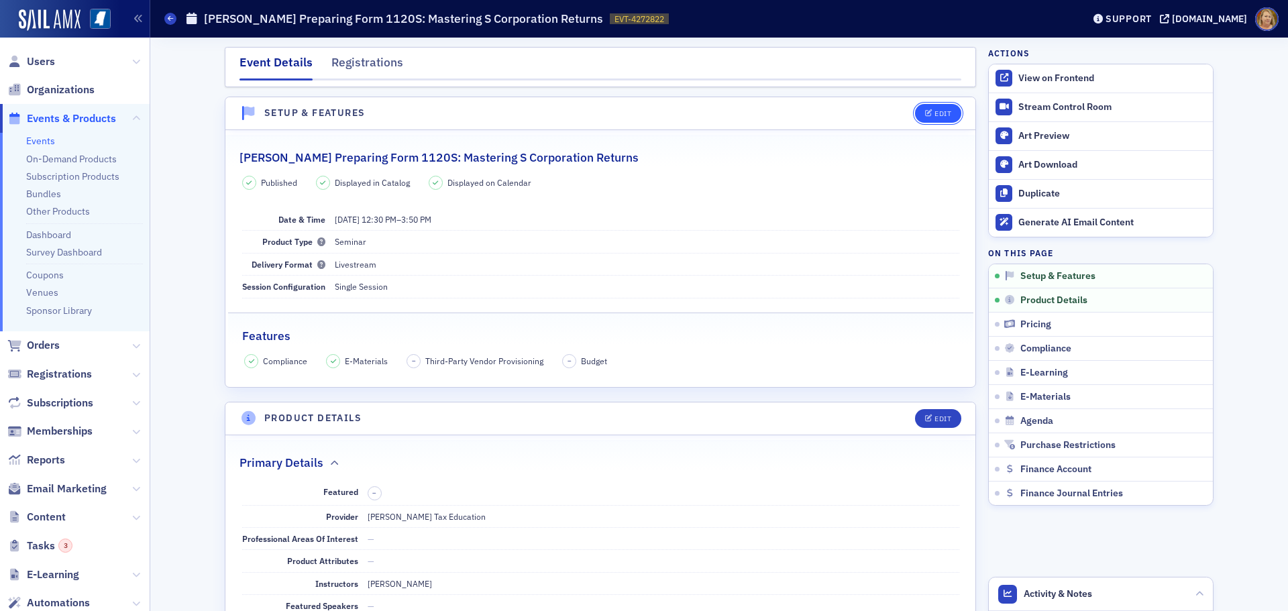
click at [924, 109] on button "Edit" at bounding box center [938, 113] width 46 height 19
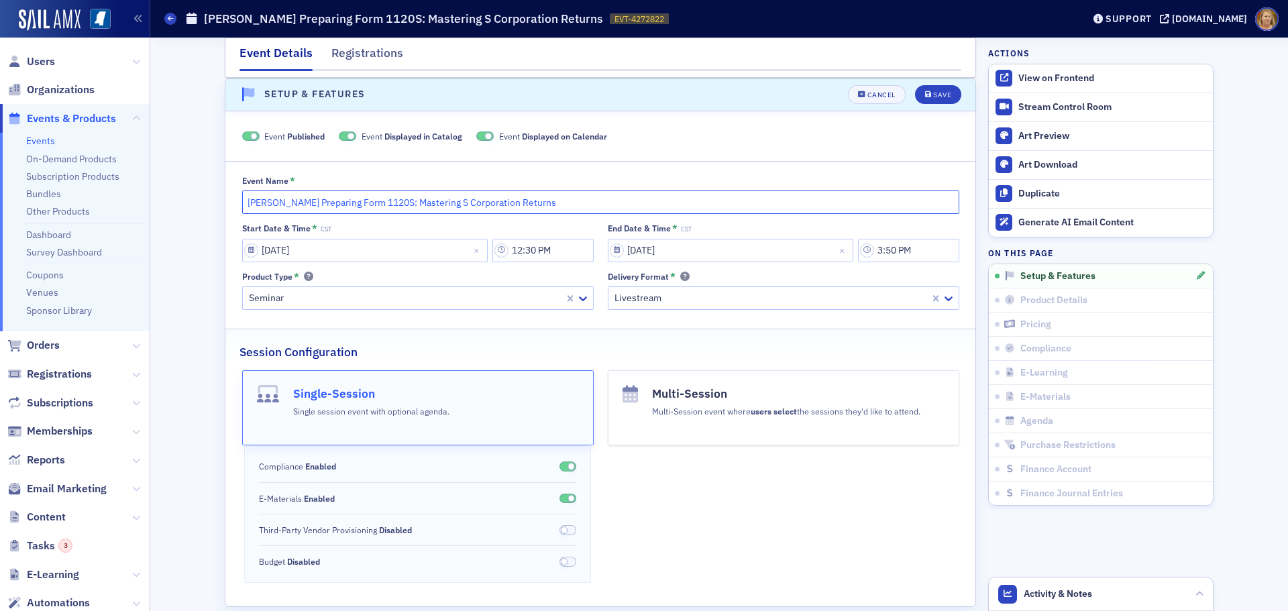
click at [242, 201] on input "Don Farmer's Preparing Form 1120S: Mastering S Corporation Returns" at bounding box center [600, 202] width 717 height 23
type input "Livestream Only: Don Farmer's Preparing Form 1120S: Mastering S Corporation Ret…"
click at [933, 95] on div "Save" at bounding box center [942, 94] width 18 height 7
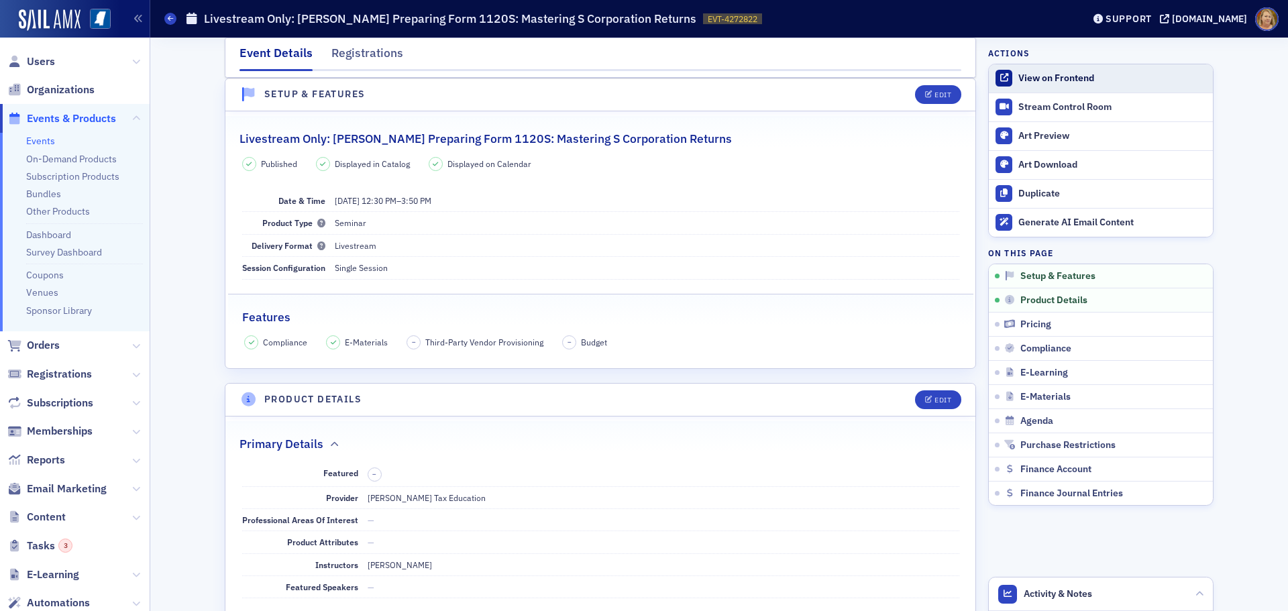
click at [1033, 81] on div "View on Frontend" at bounding box center [1112, 78] width 188 height 12
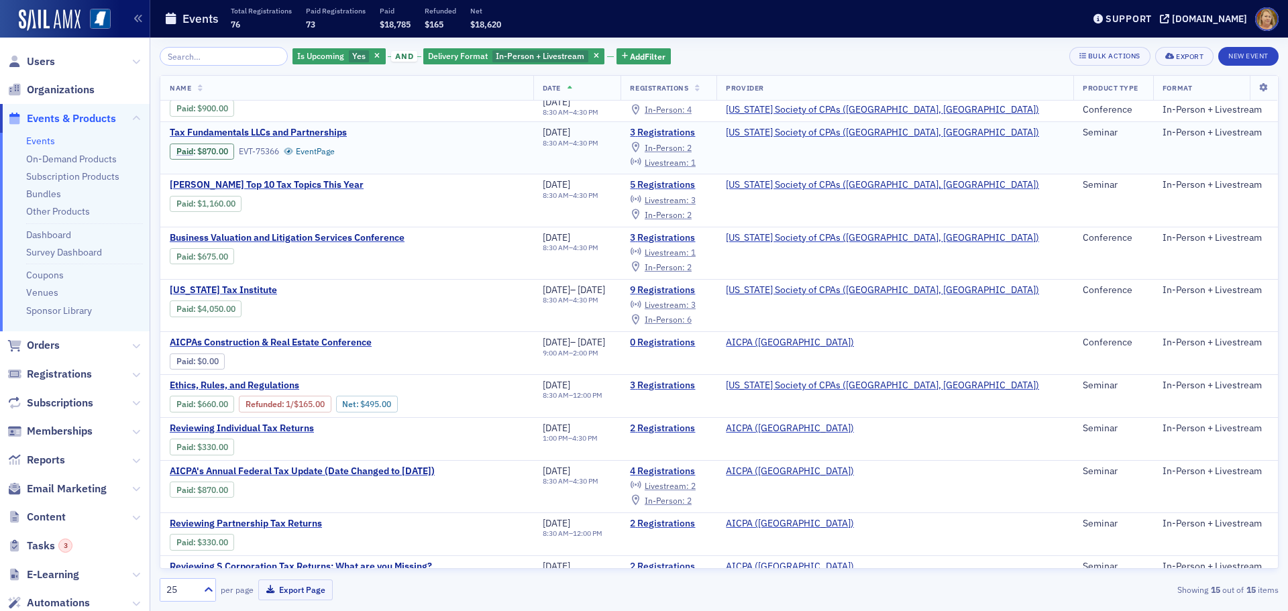
scroll to position [251, 0]
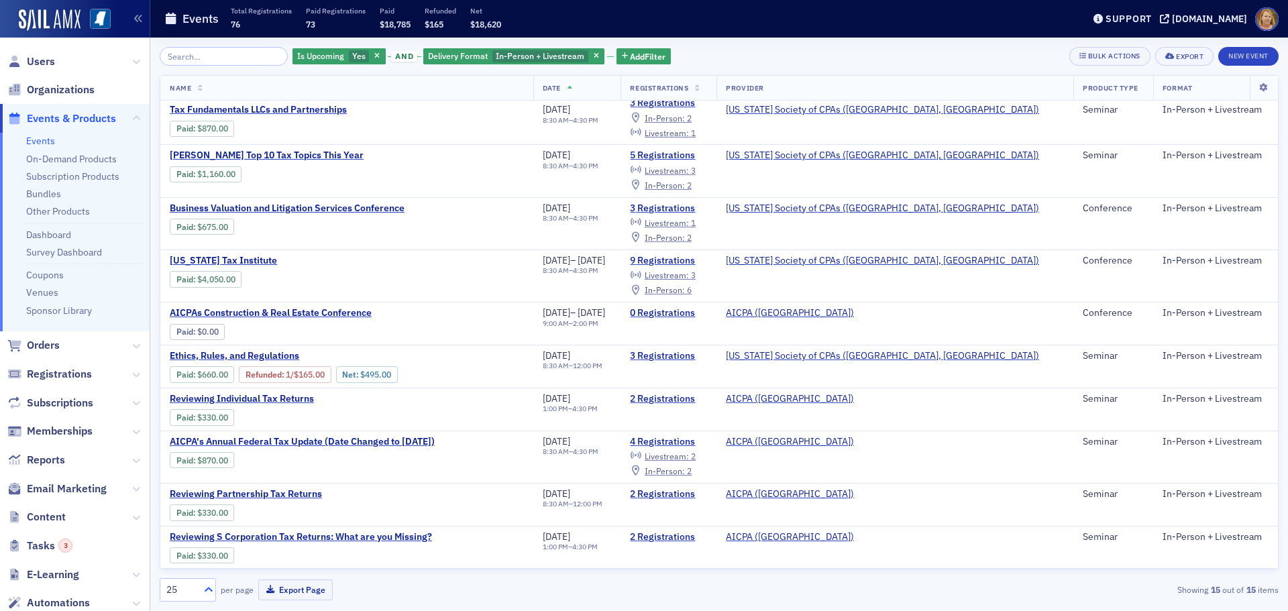
click at [210, 587] on icon at bounding box center [208, 589] width 13 height 13
click at [189, 487] on div "50" at bounding box center [187, 483] width 39 height 14
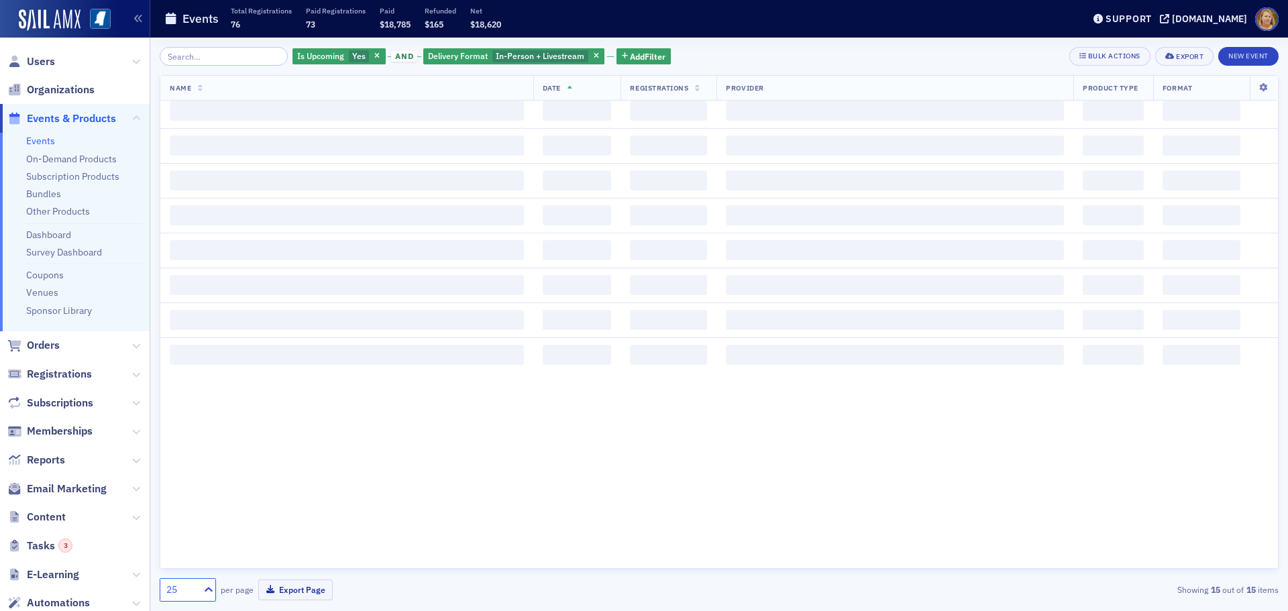
scroll to position [0, 0]
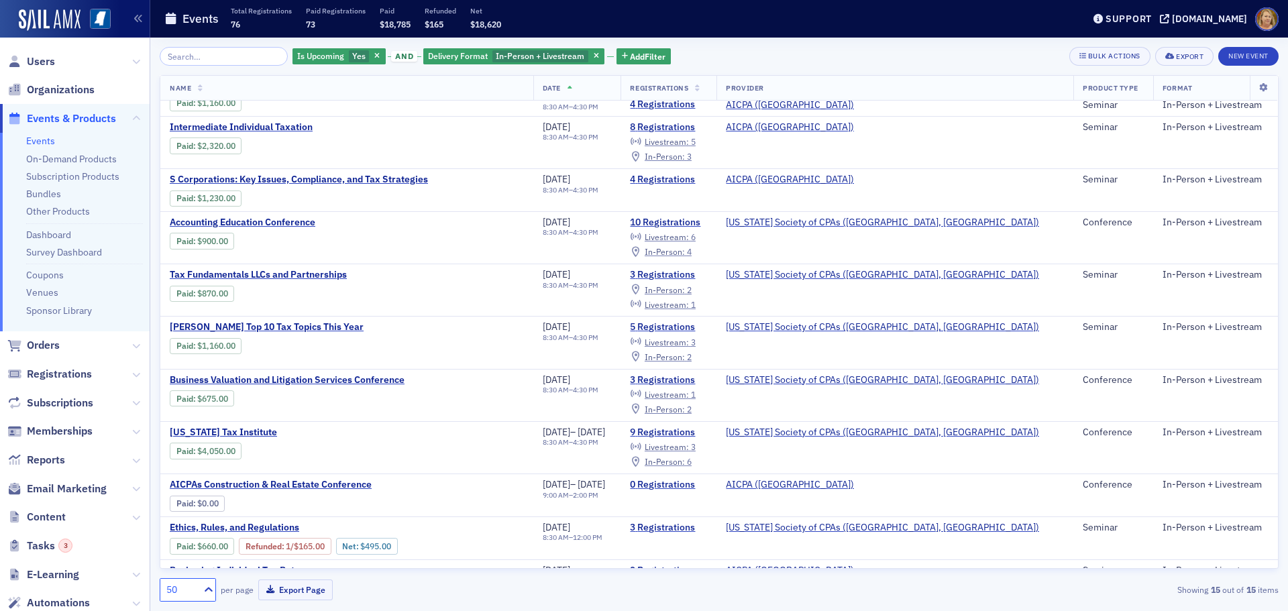
scroll to position [251, 0]
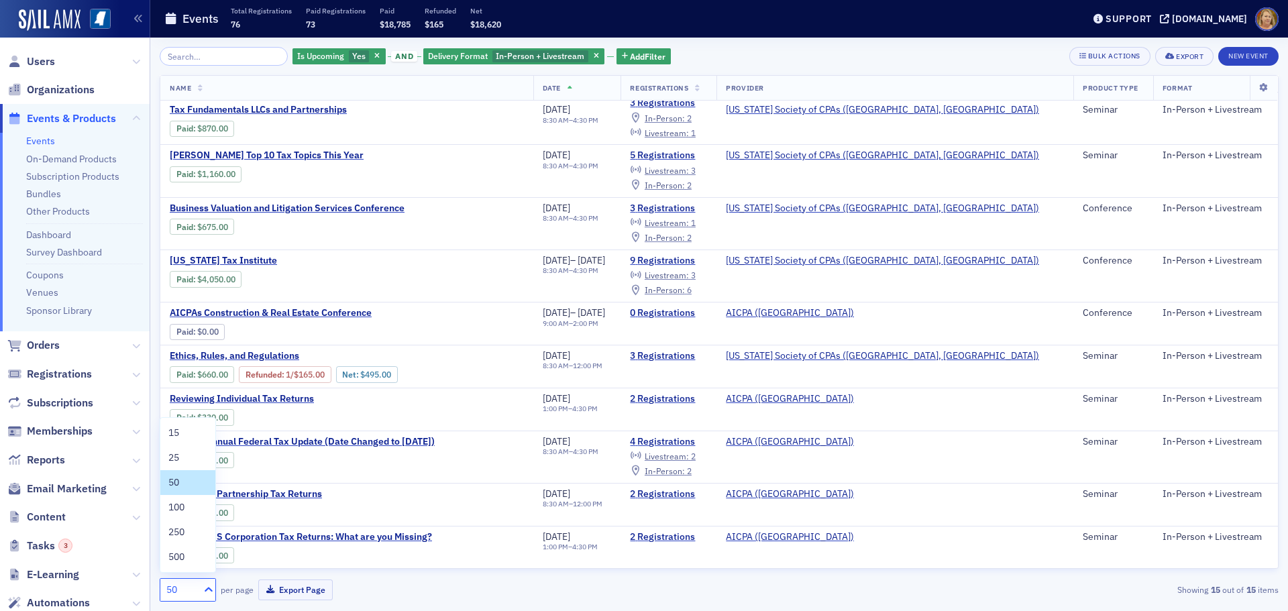
click at [205, 586] on icon at bounding box center [208, 589] width 13 height 13
click at [182, 504] on span "100" at bounding box center [176, 507] width 16 height 14
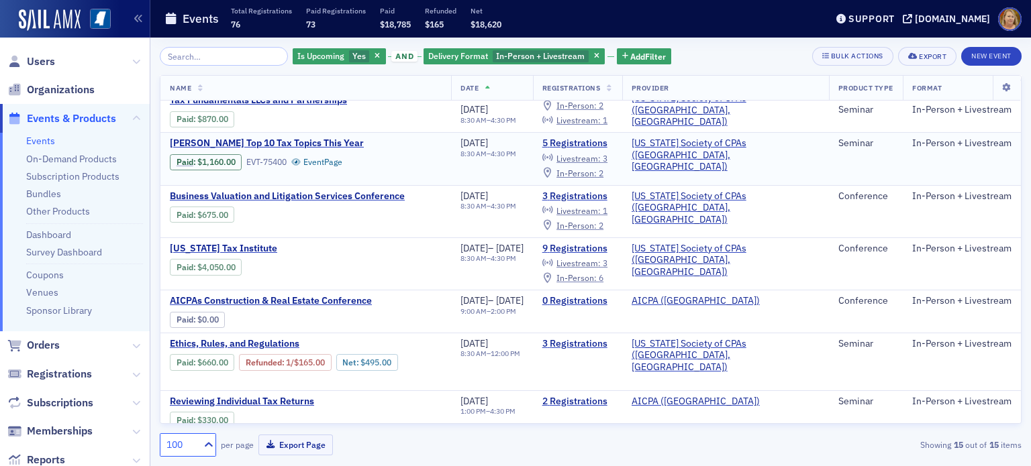
scroll to position [201, 0]
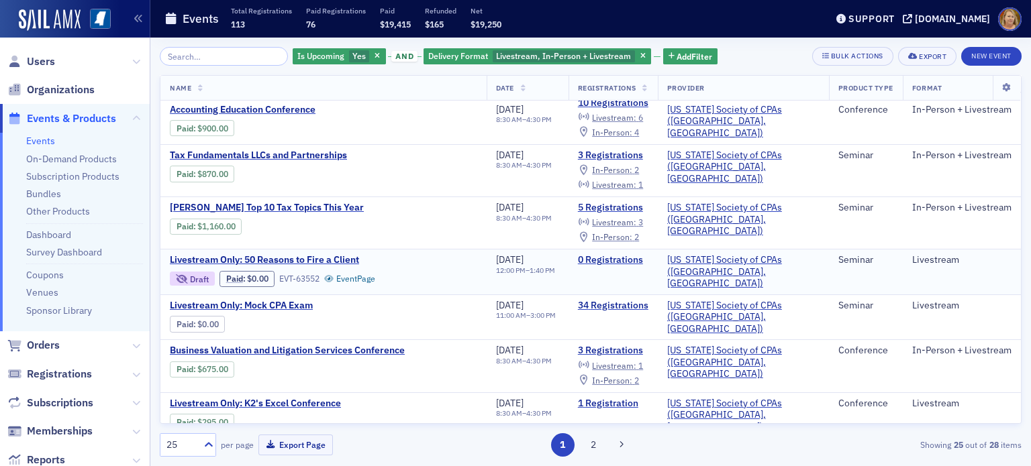
scroll to position [335, 0]
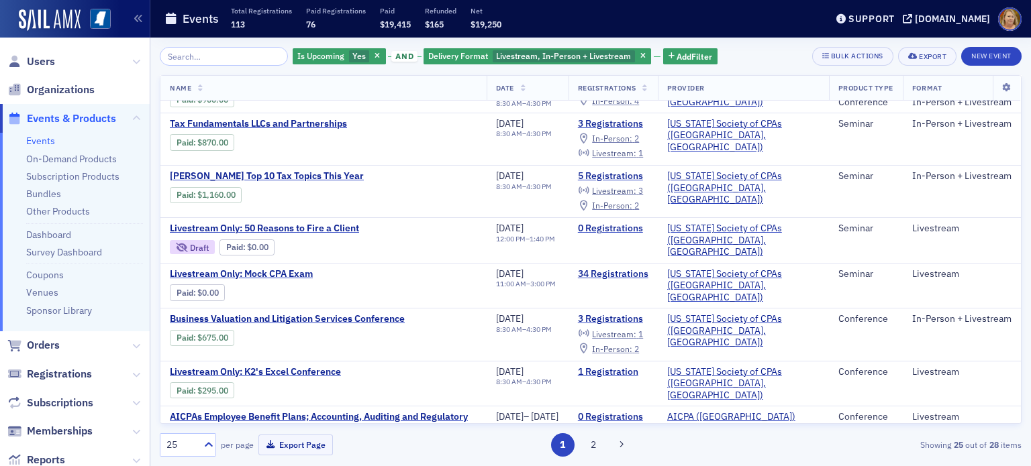
click at [765, 455] on div "25 per page Export Page 1 2 Showing 25 out of 28 items" at bounding box center [590, 444] width 861 height 23
